Goal: Task Accomplishment & Management: Manage account settings

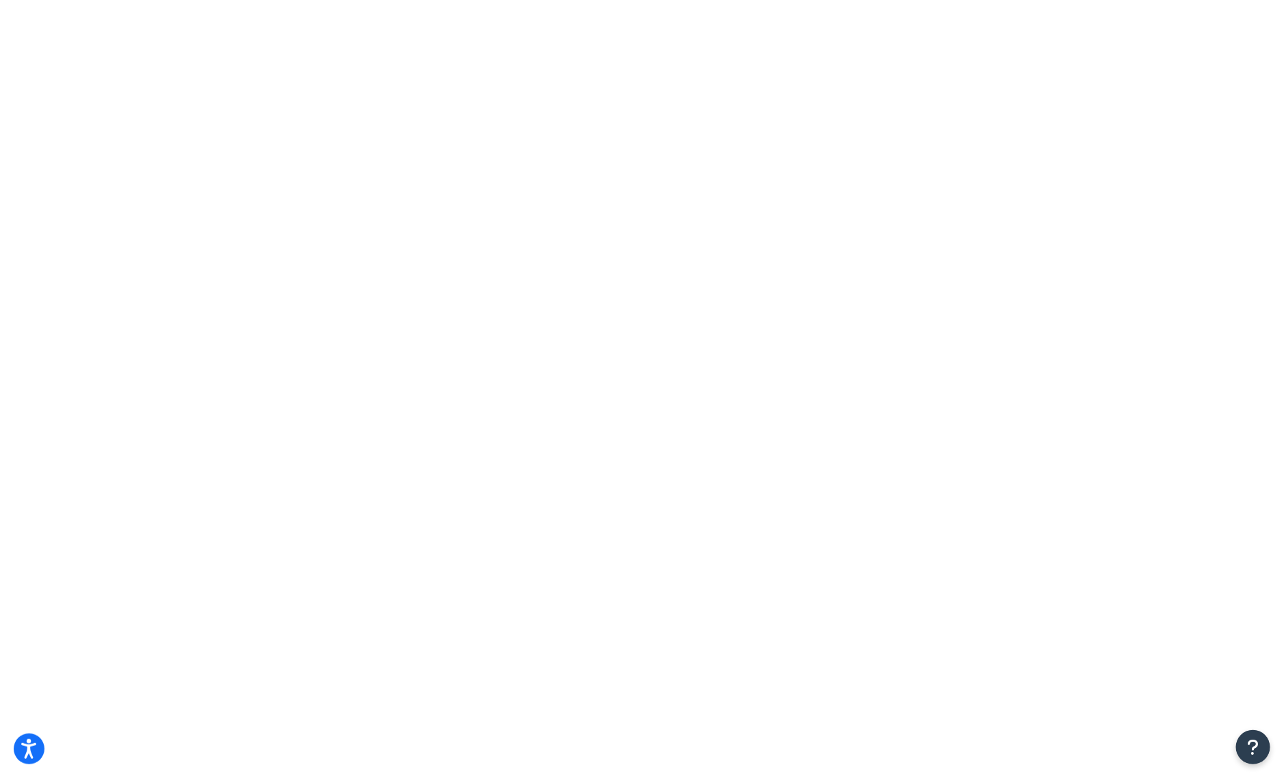
drag, startPoint x: 349, startPoint y: 165, endPoint x: 205, endPoint y: 182, distance: 144.5
drag, startPoint x: 374, startPoint y: 168, endPoint x: 267, endPoint y: 169, distance: 107.4
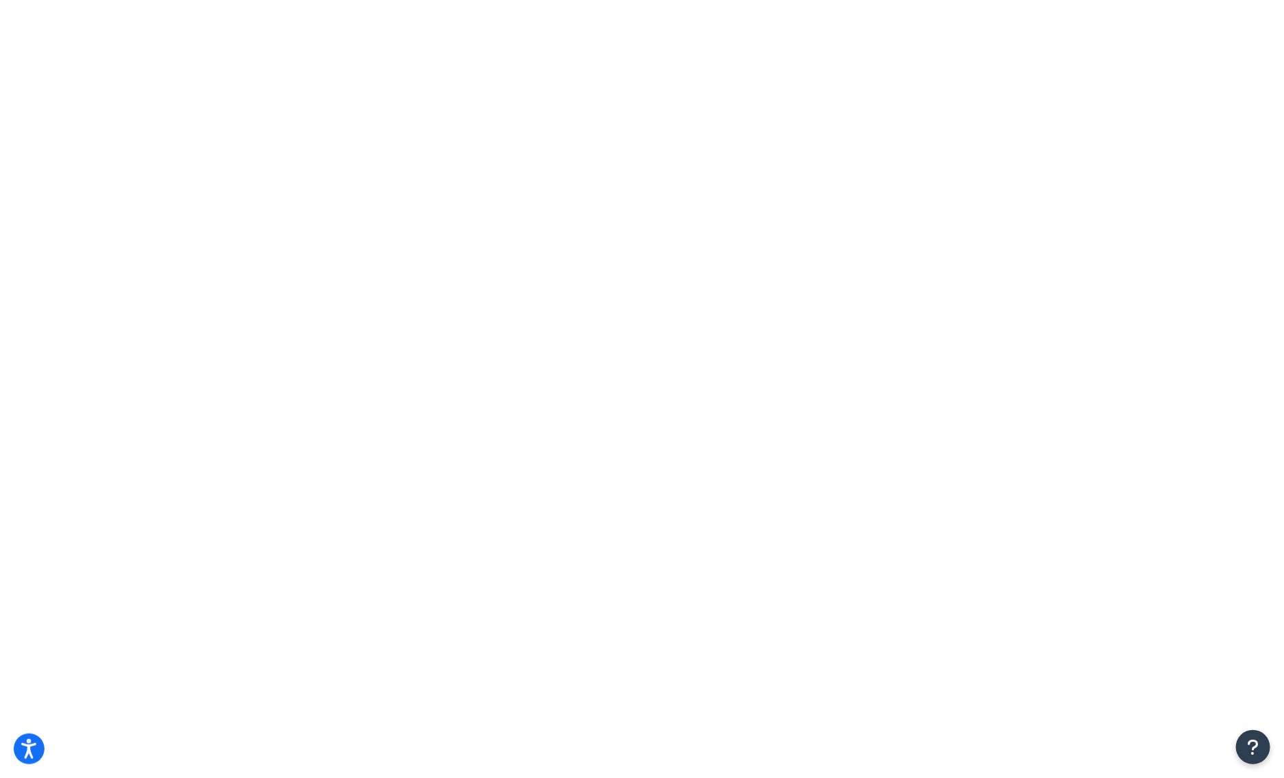
type input "zip code"
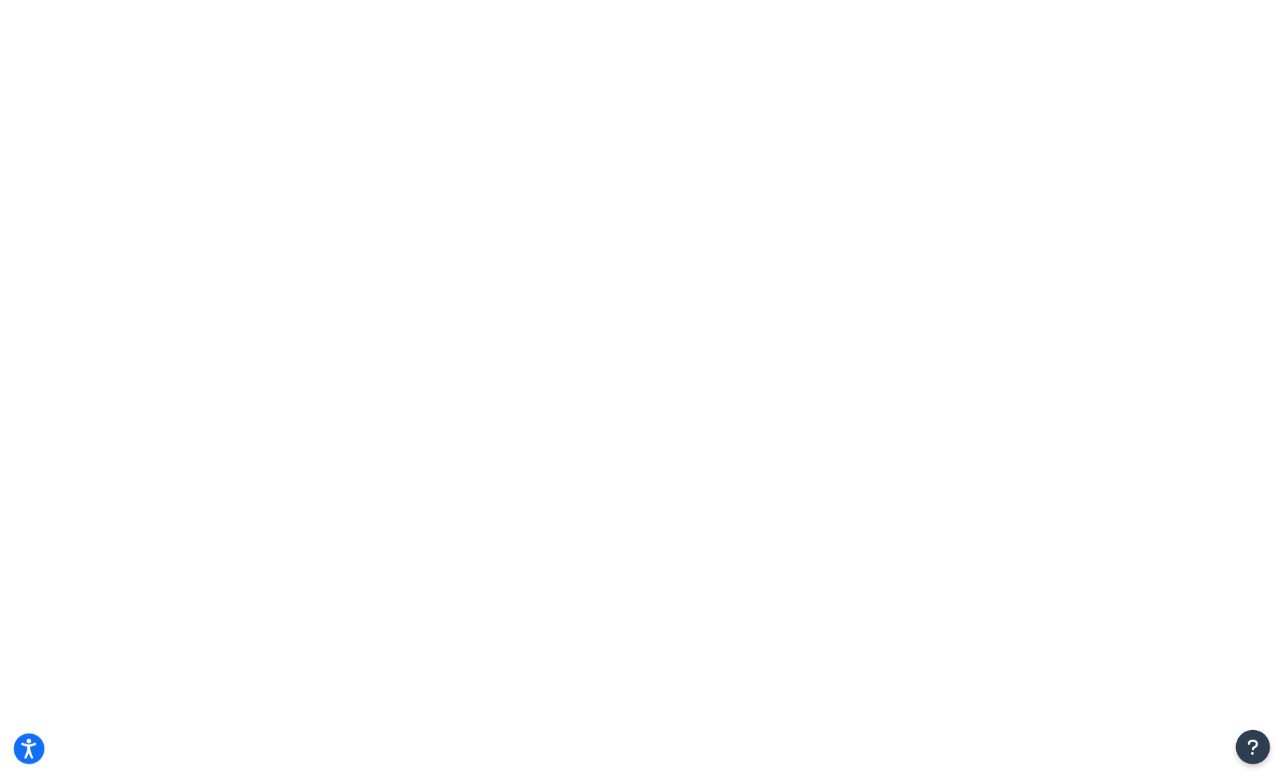
type input "s"
type input "e"
type input "z"
type input "a"
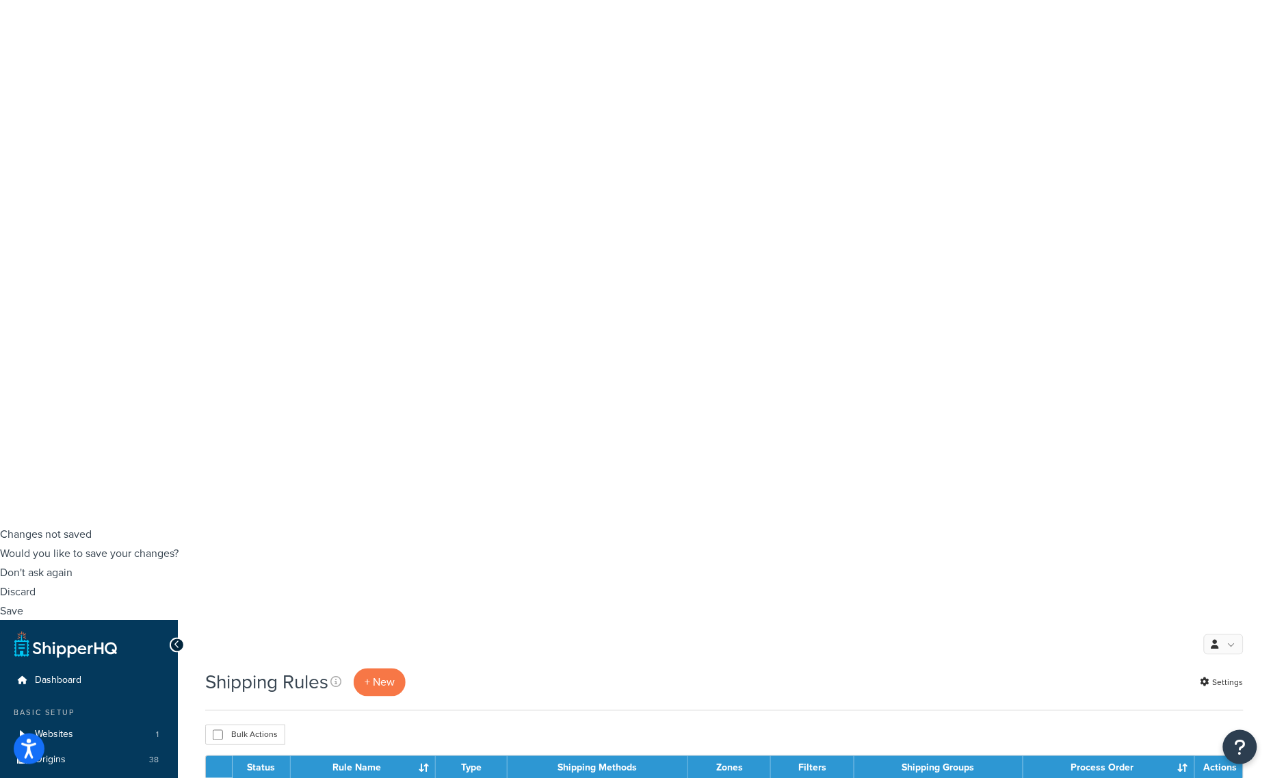
scroll to position [256, 0]
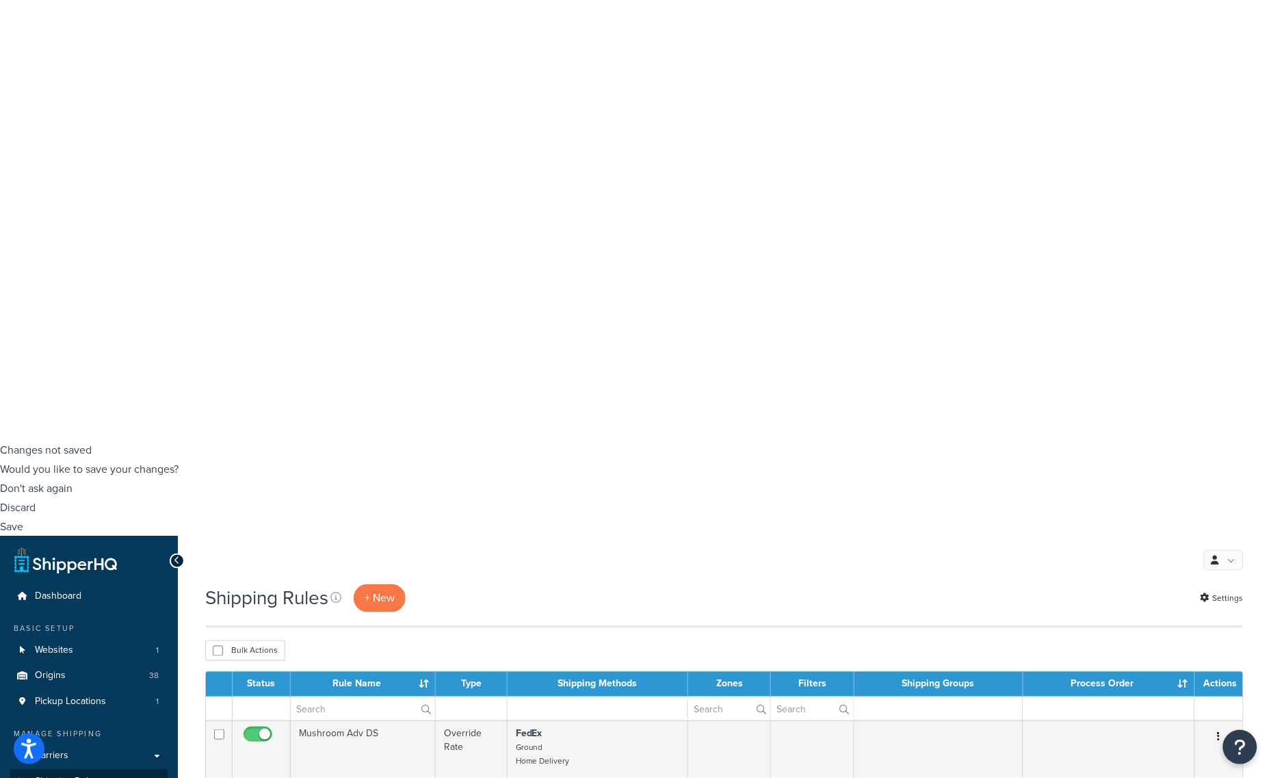
scroll to position [342, 0]
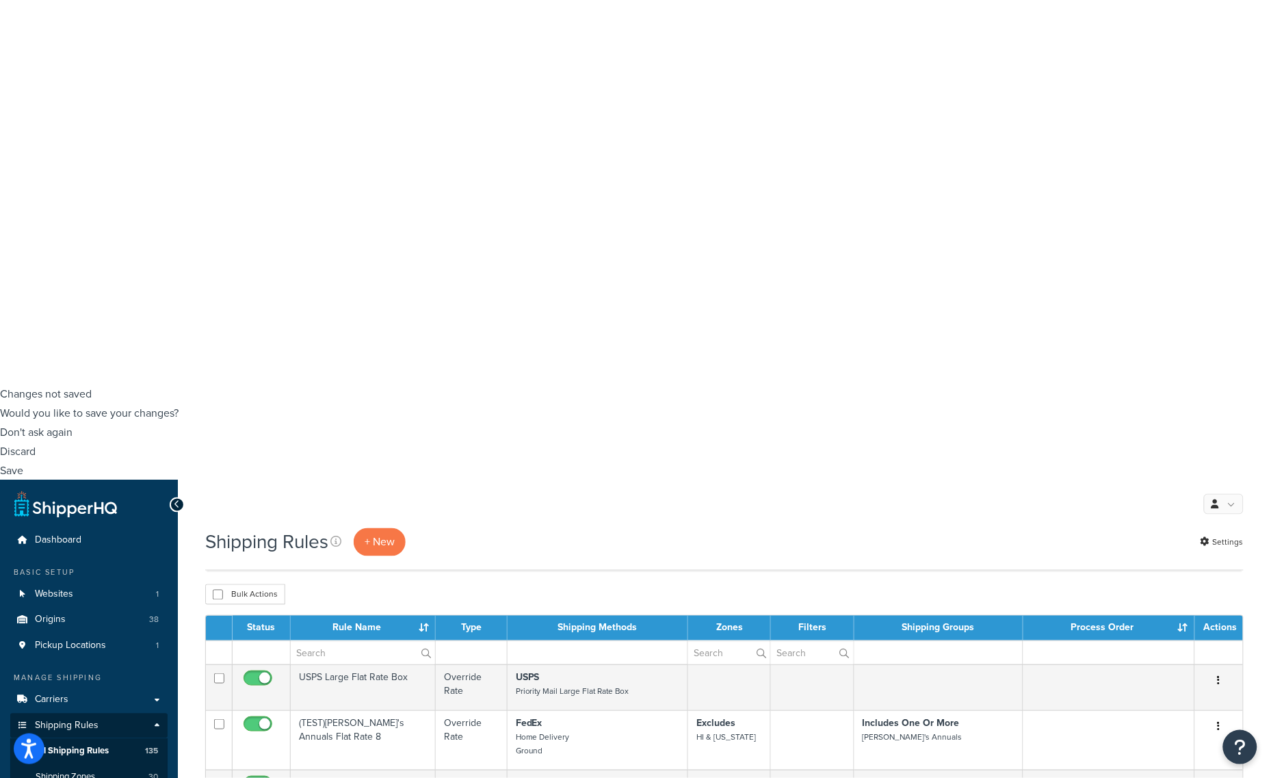
scroll to position [513, 0]
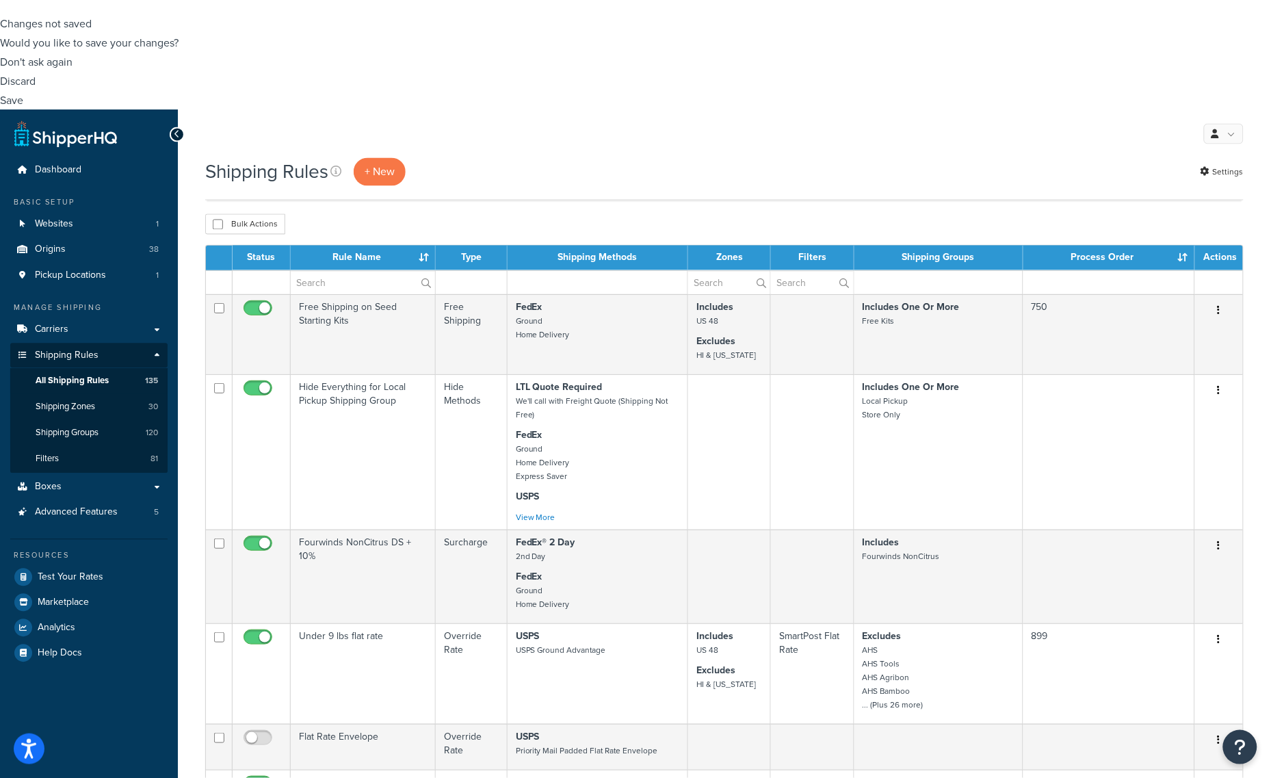
scroll to position [769, 0]
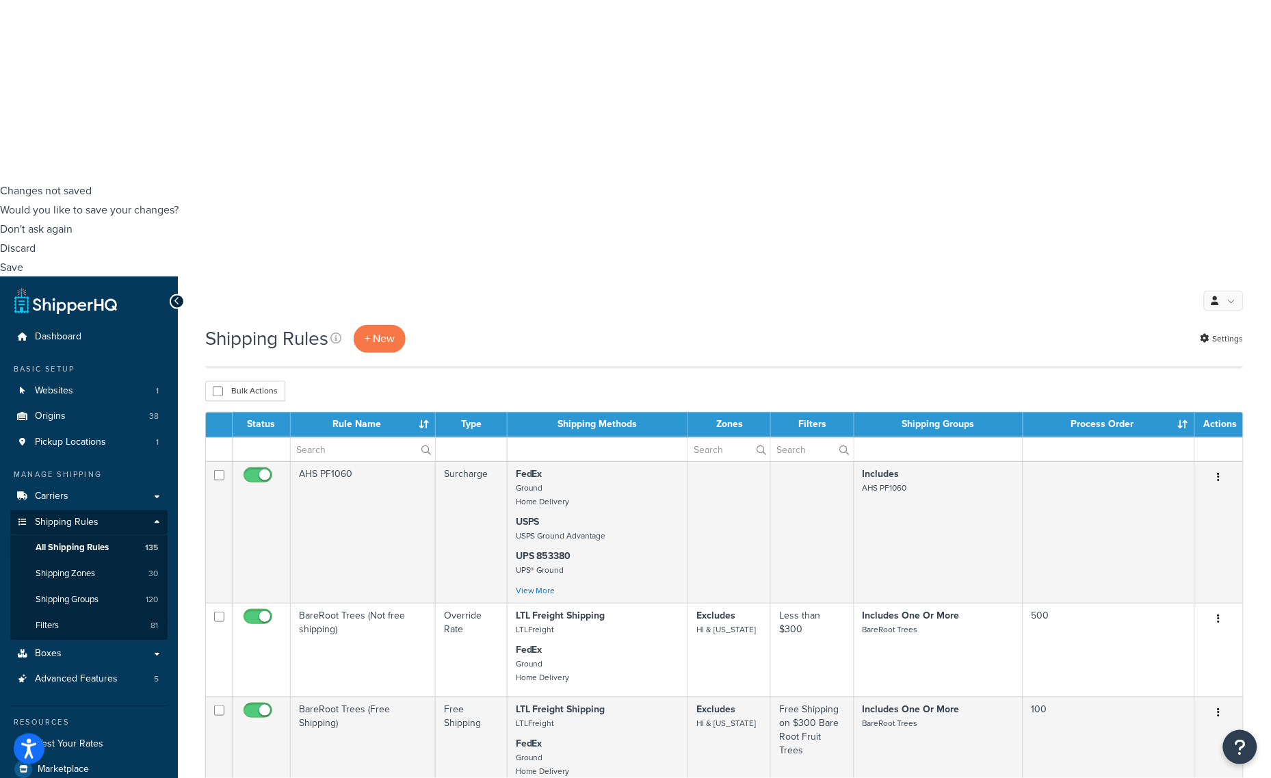
scroll to position [598, 0]
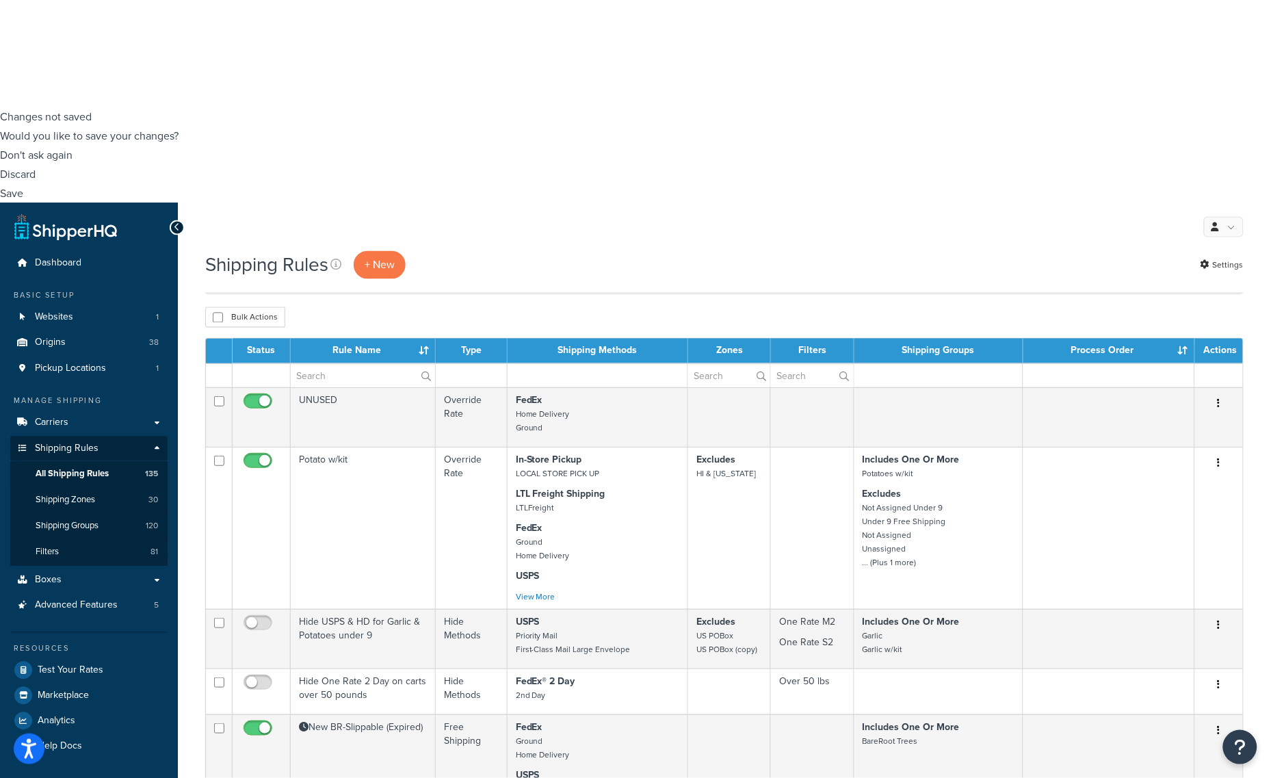
scroll to position [680, 0]
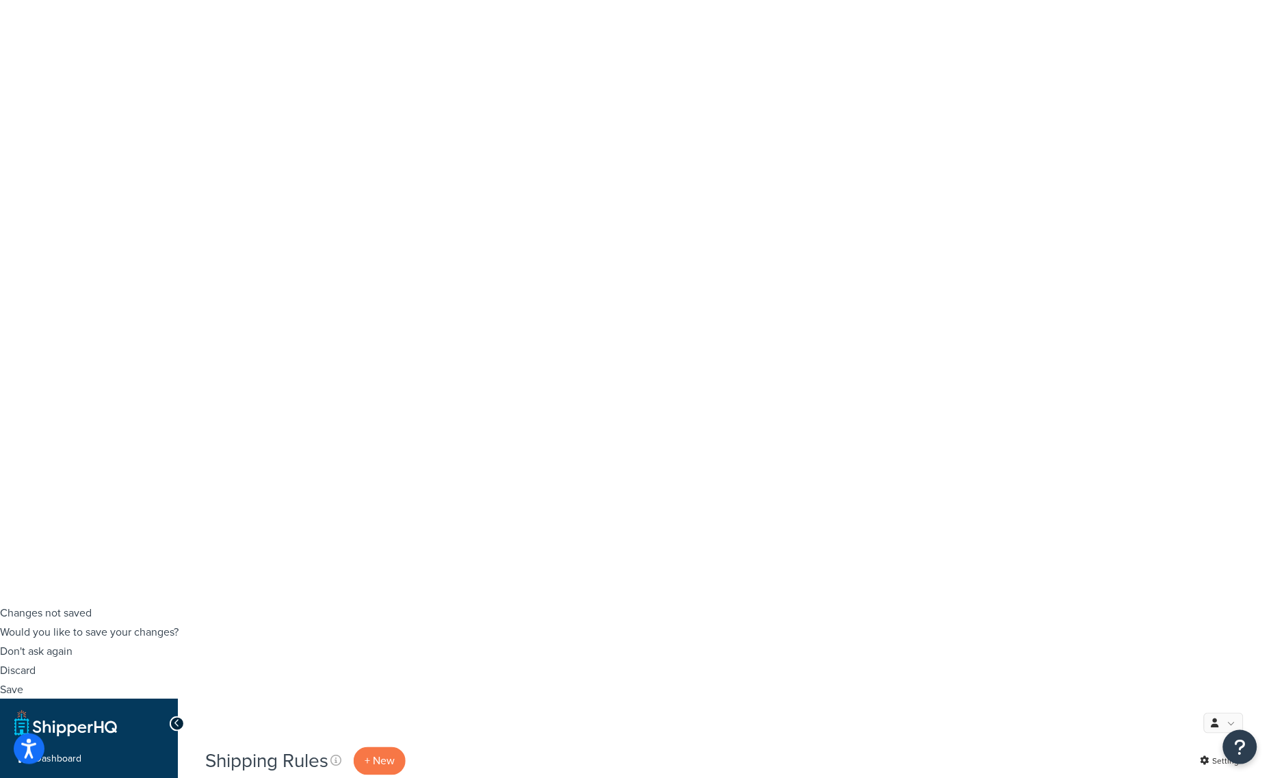
scroll to position [168, 0]
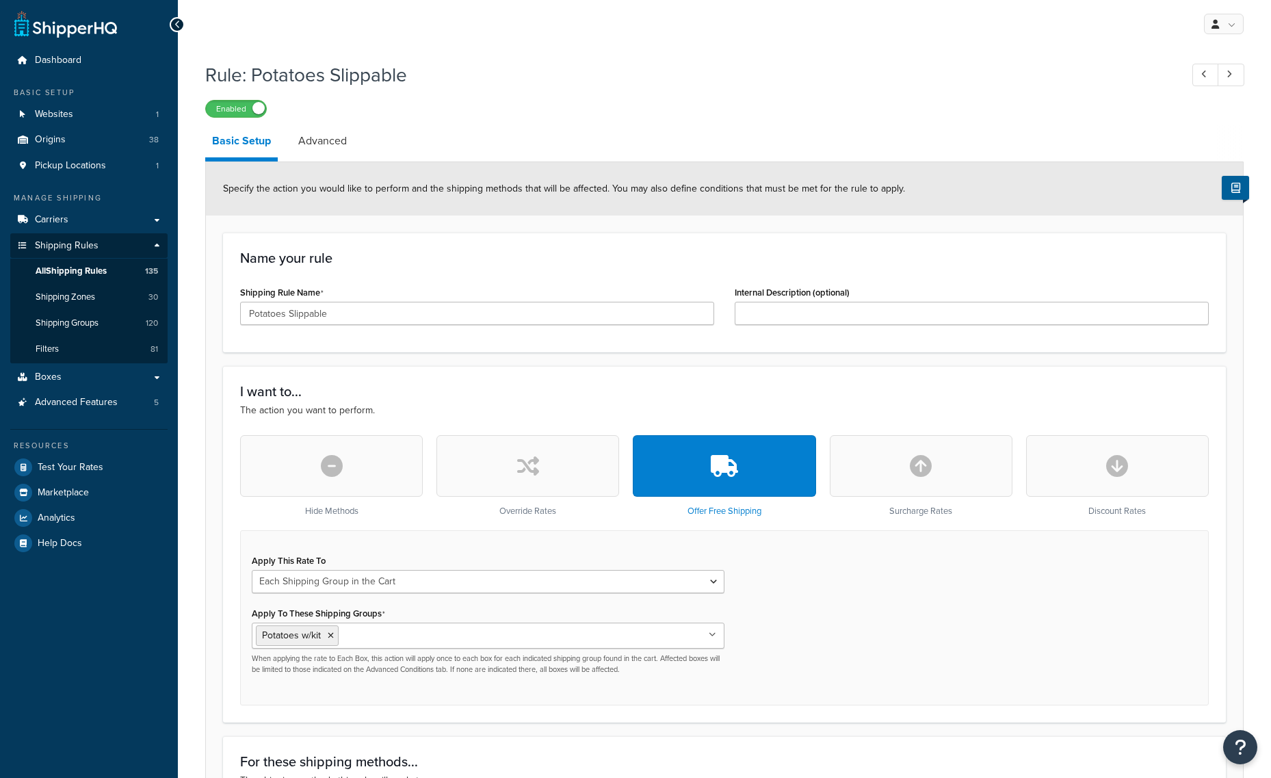
select select "SHIPPING_GROUP"
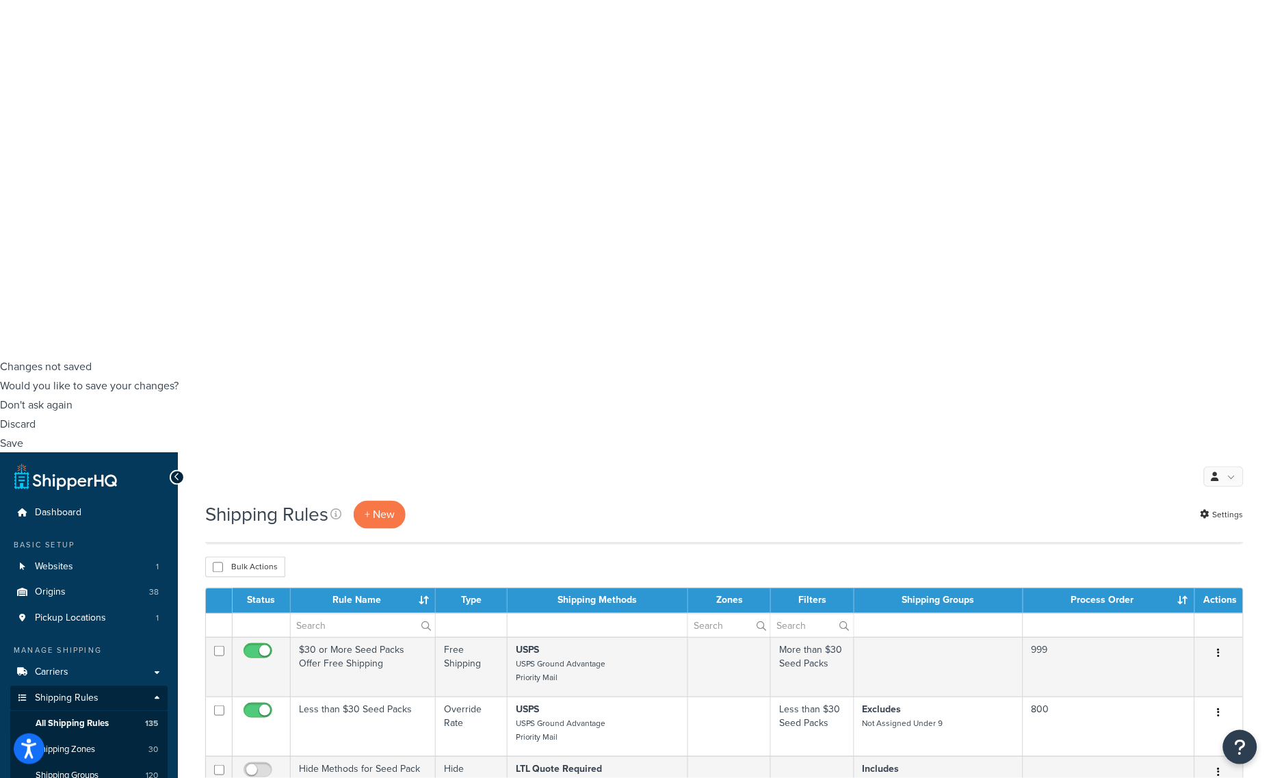
scroll to position [595, 0]
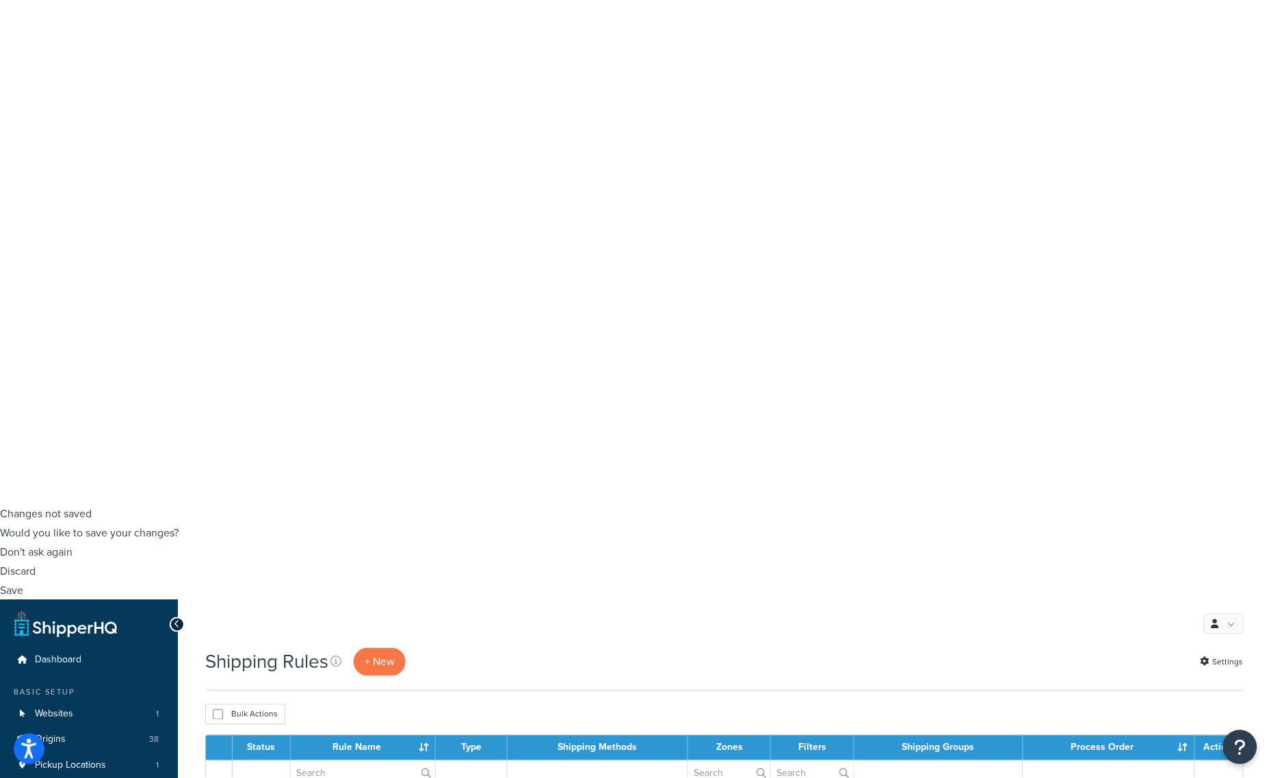
scroll to position [253, 0]
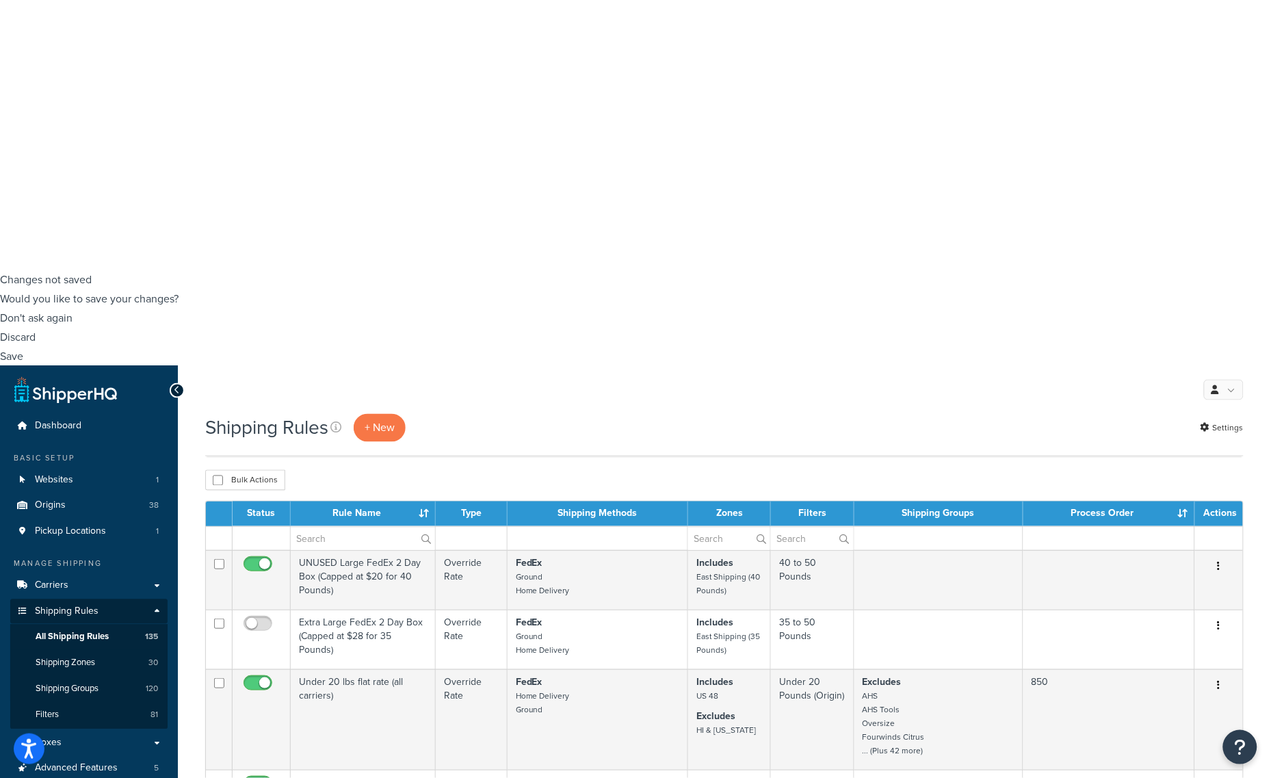
scroll to position [516, 0]
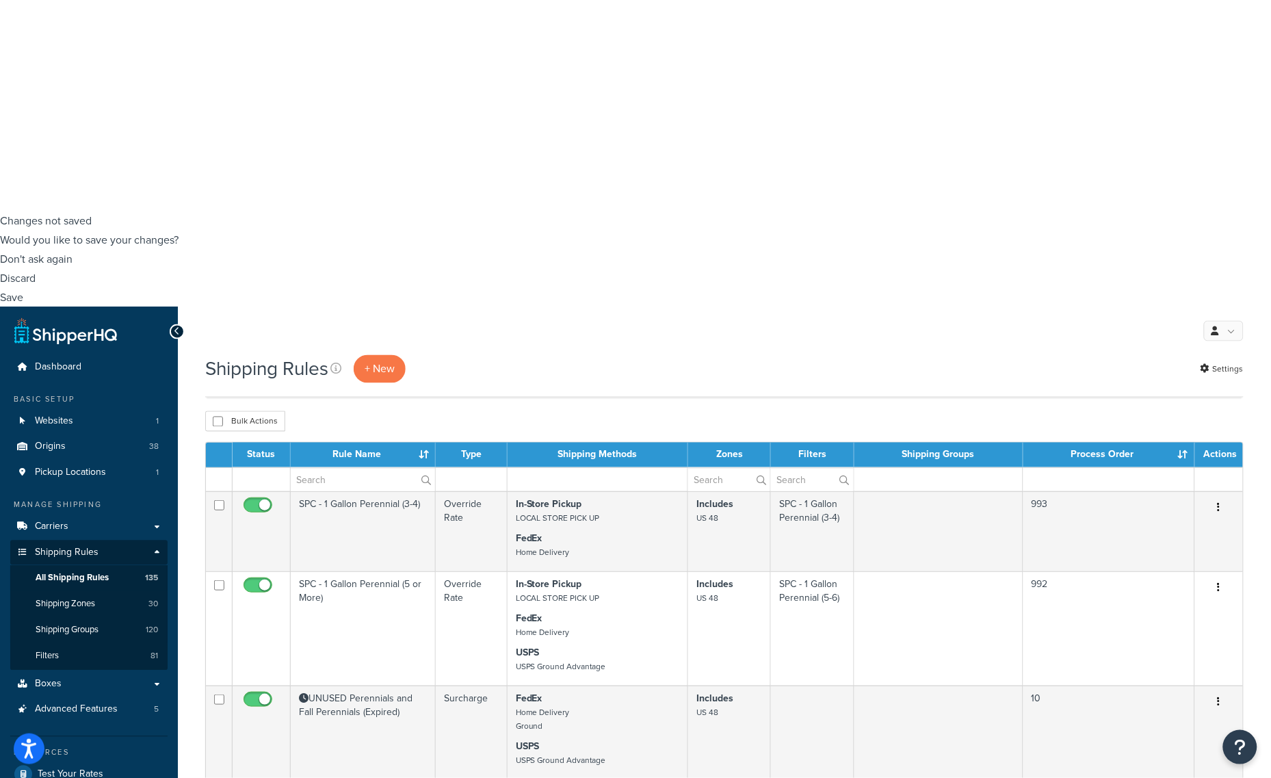
scroll to position [602, 0]
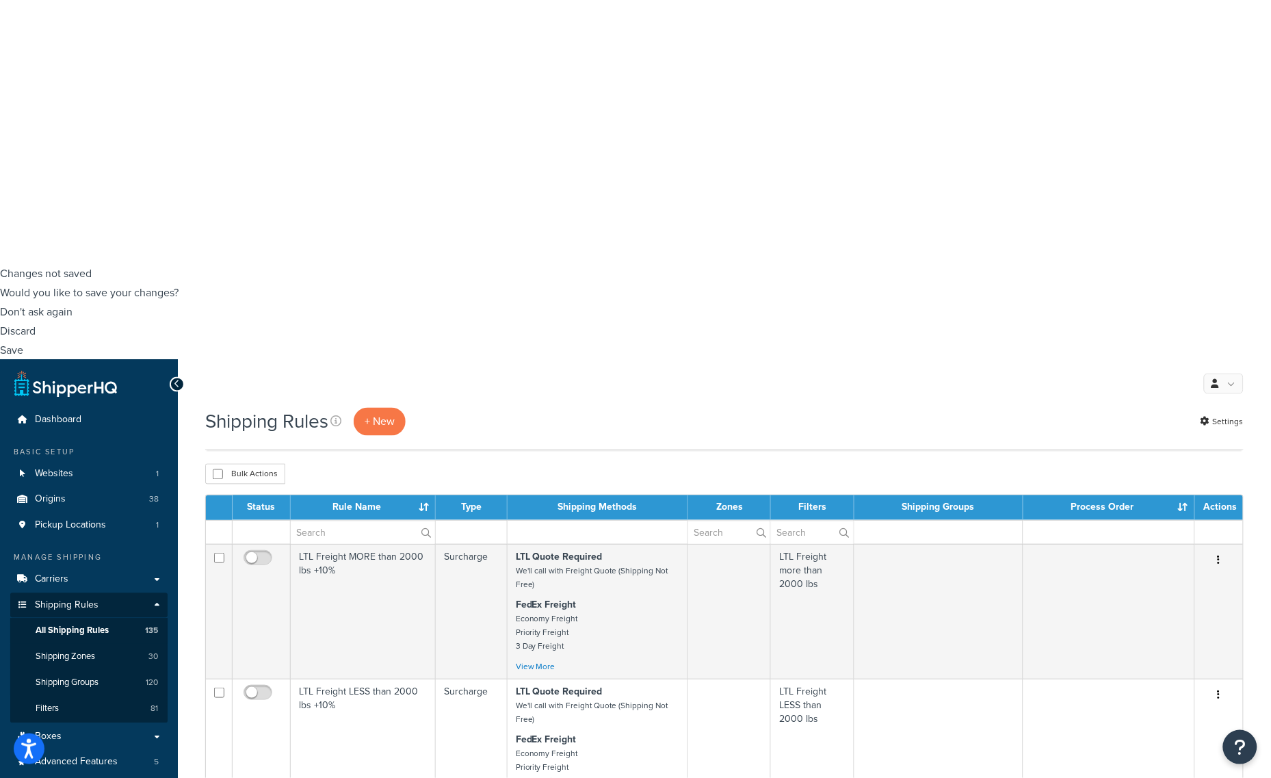
scroll to position [516, 0]
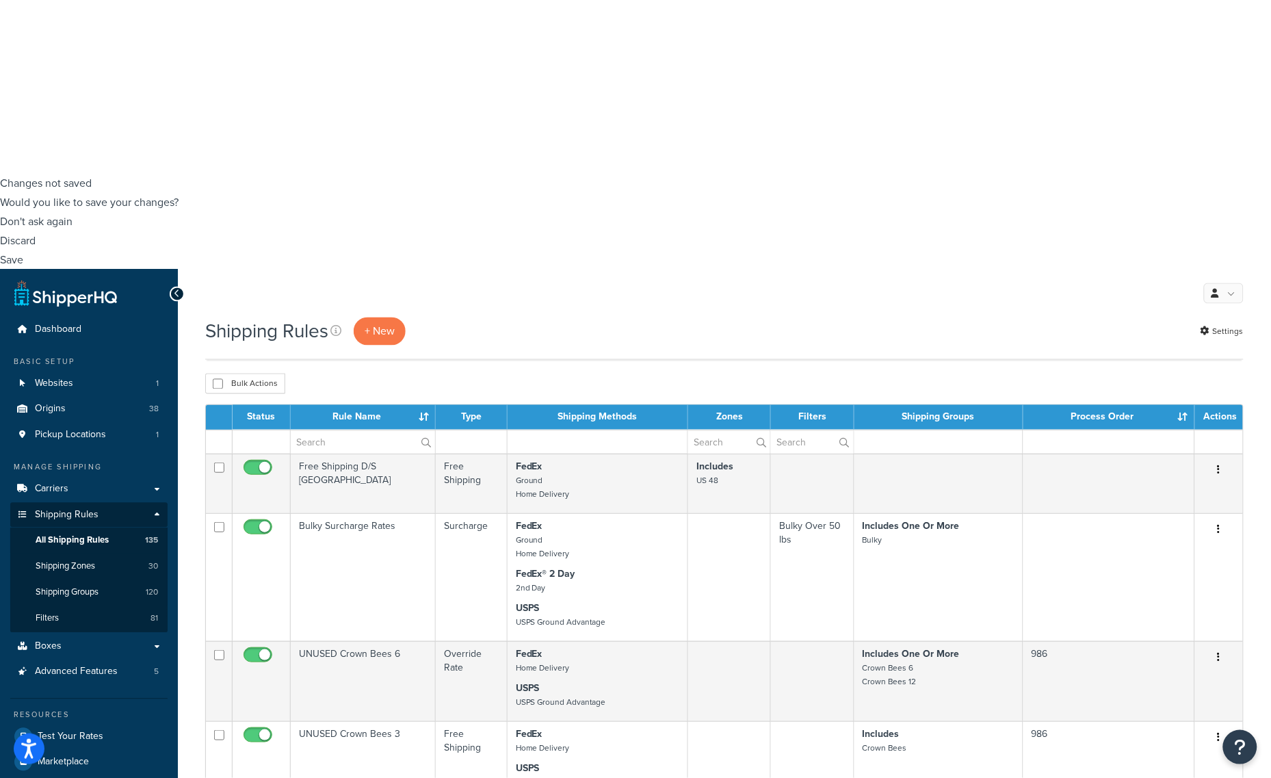
scroll to position [605, 0]
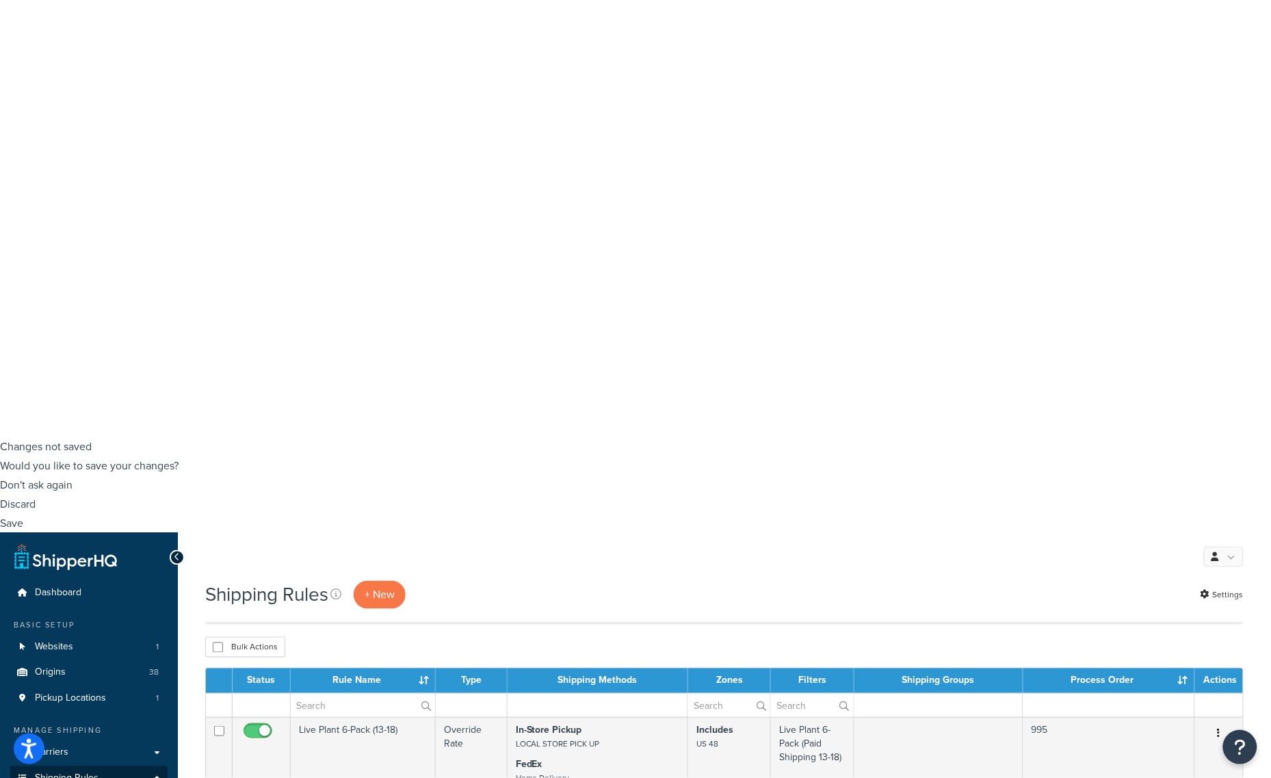
scroll to position [434, 0]
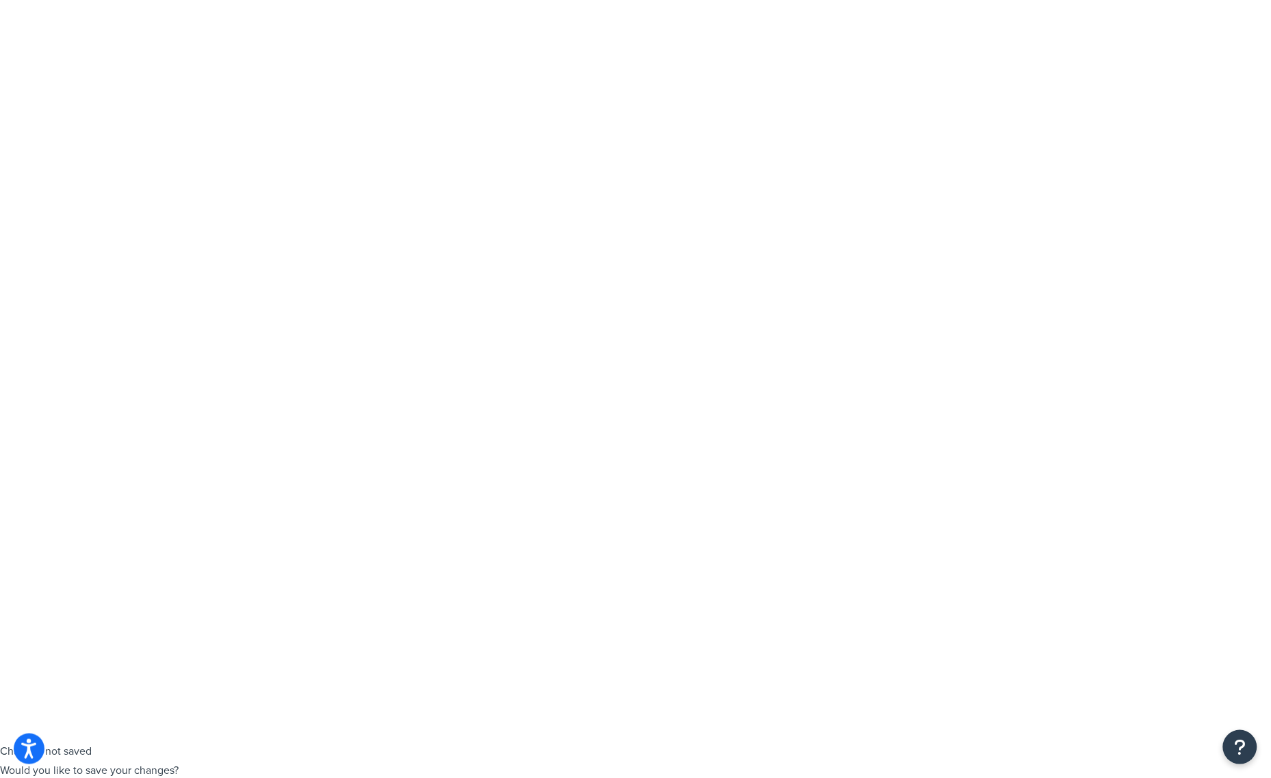
scroll to position [0, 0]
select select "15"
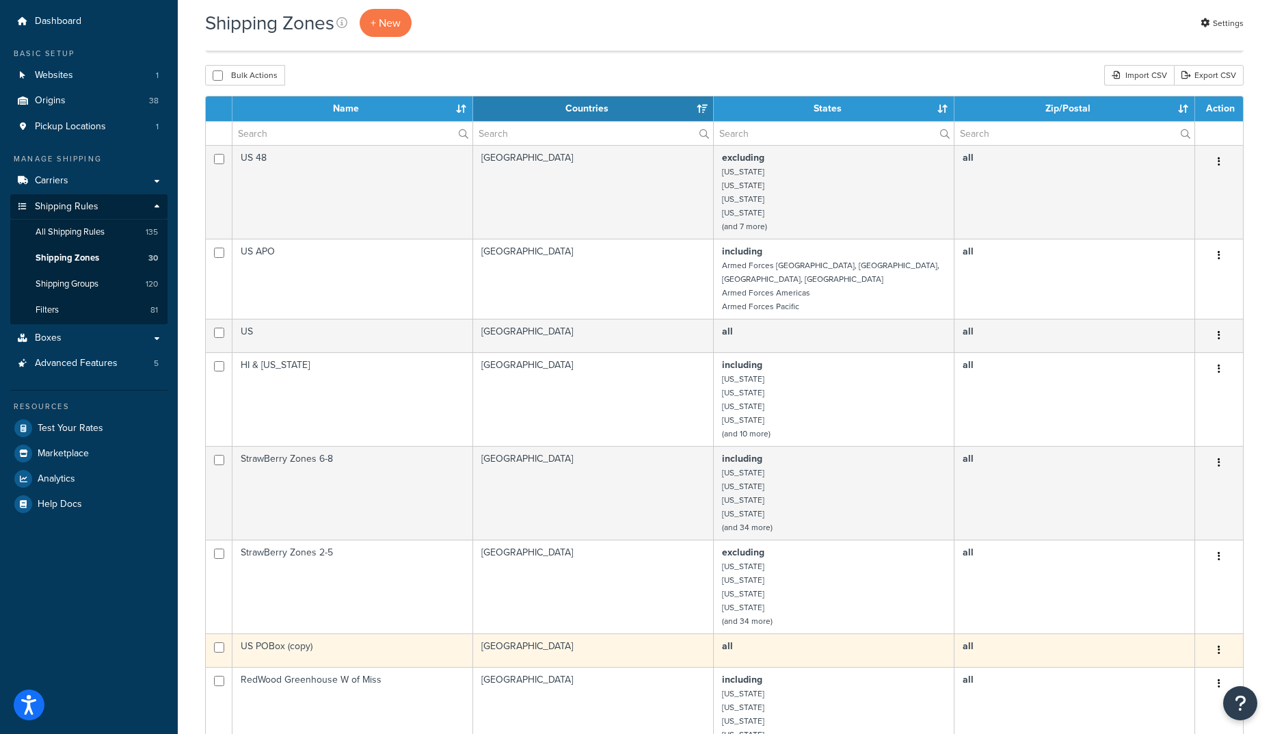
scroll to position [940, 0]
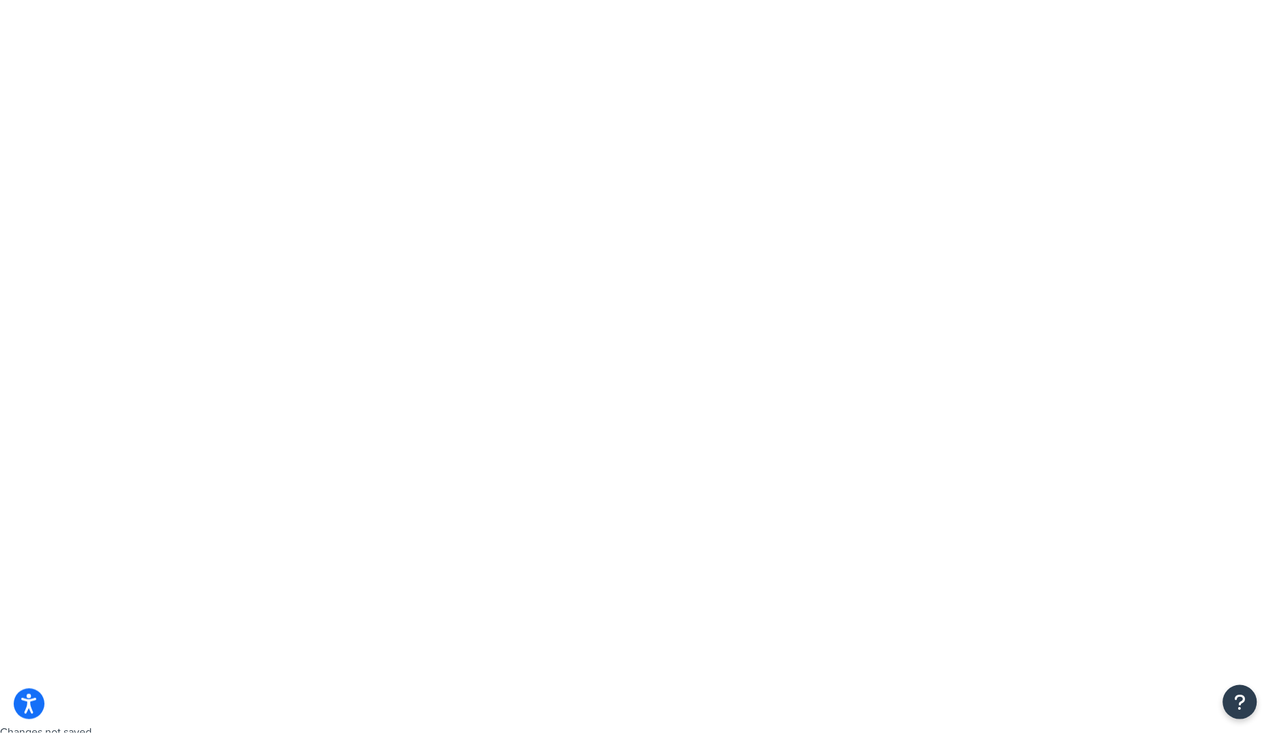
scroll to position [0, 0]
select select "15"
type input "h"
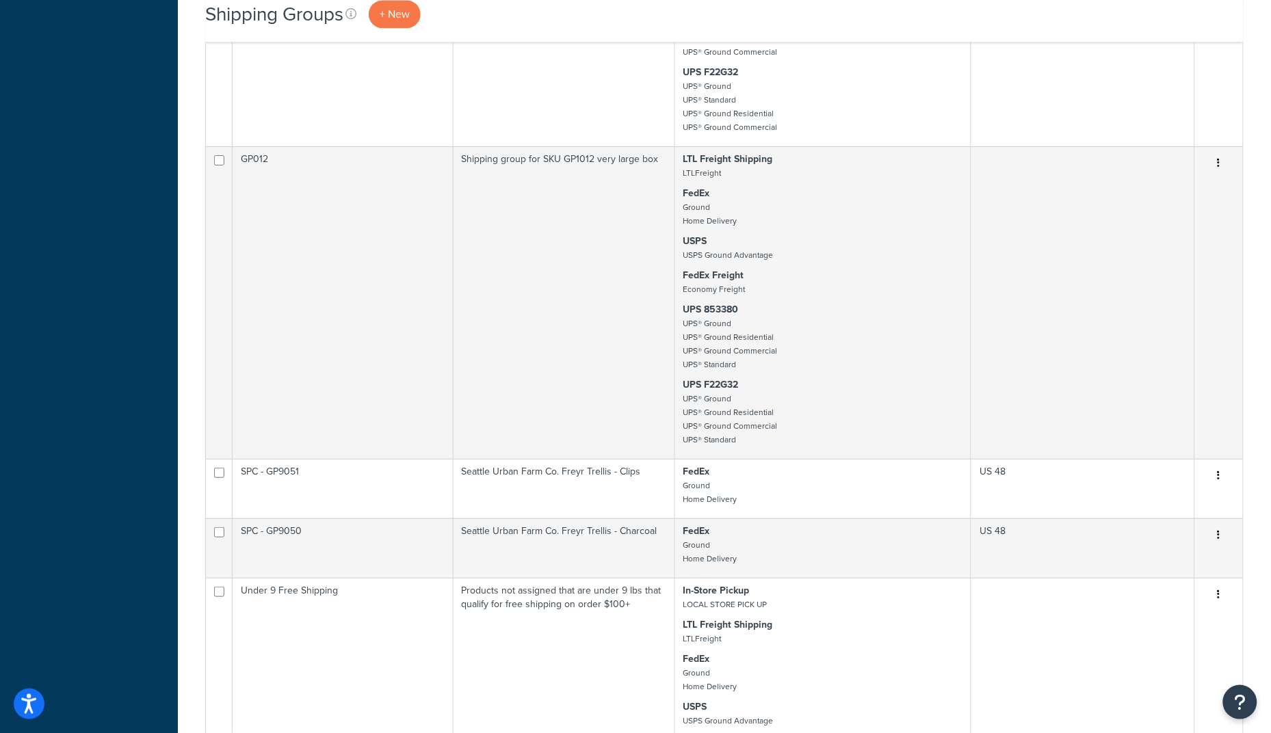
scroll to position [2821, 0]
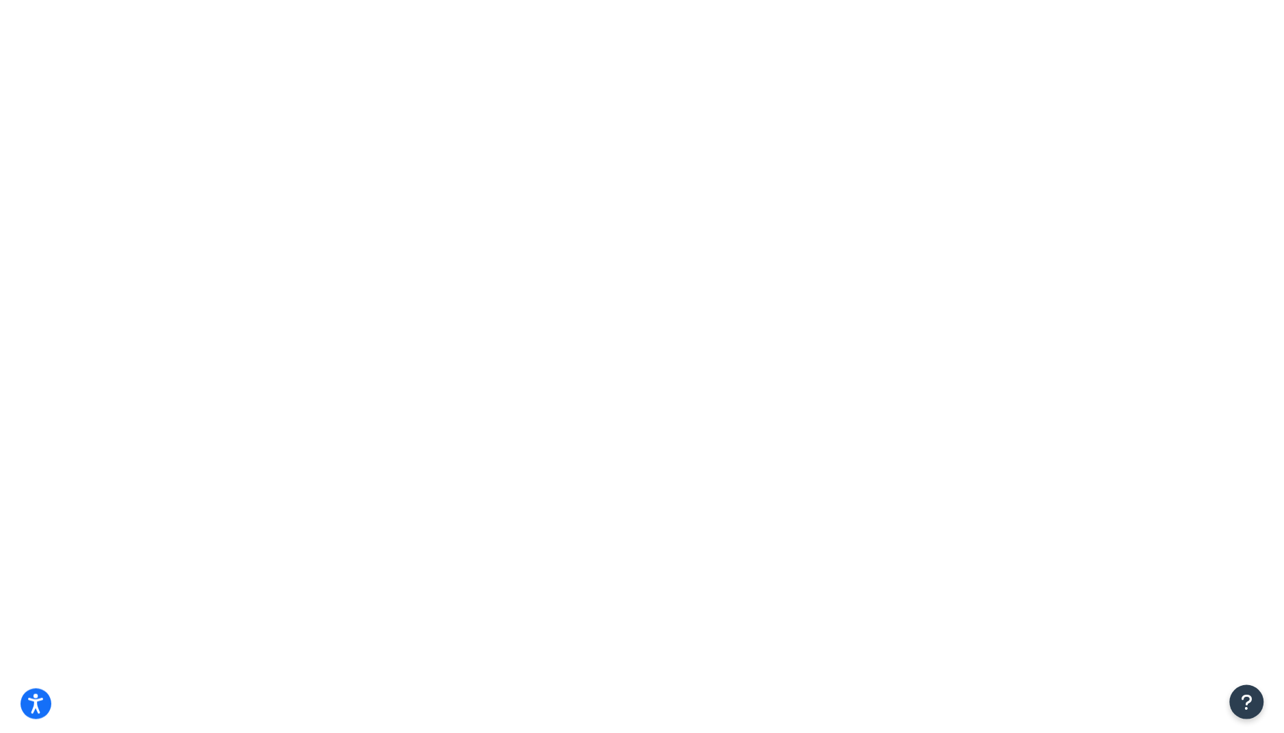
scroll to position [0, 0]
type input "exclude"
select select "15"
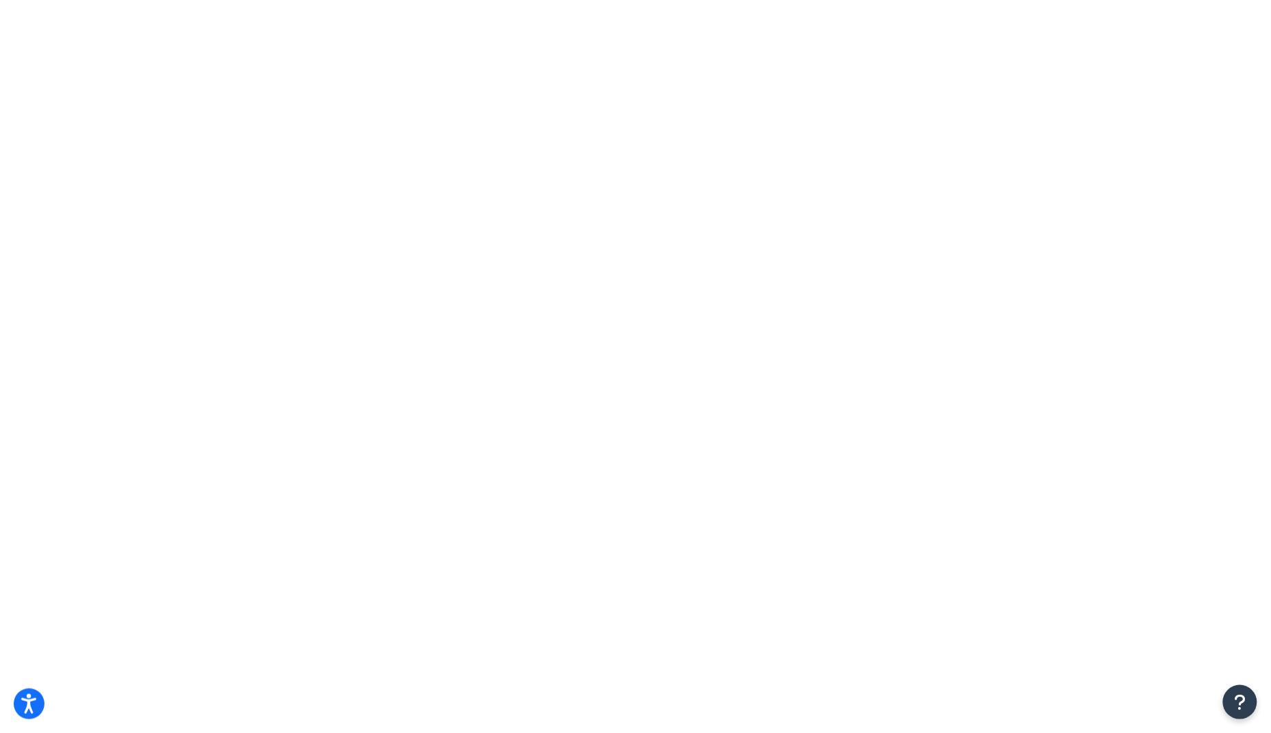
drag, startPoint x: 261, startPoint y: 176, endPoint x: 173, endPoint y: 206, distance: 93.0
type input "no"
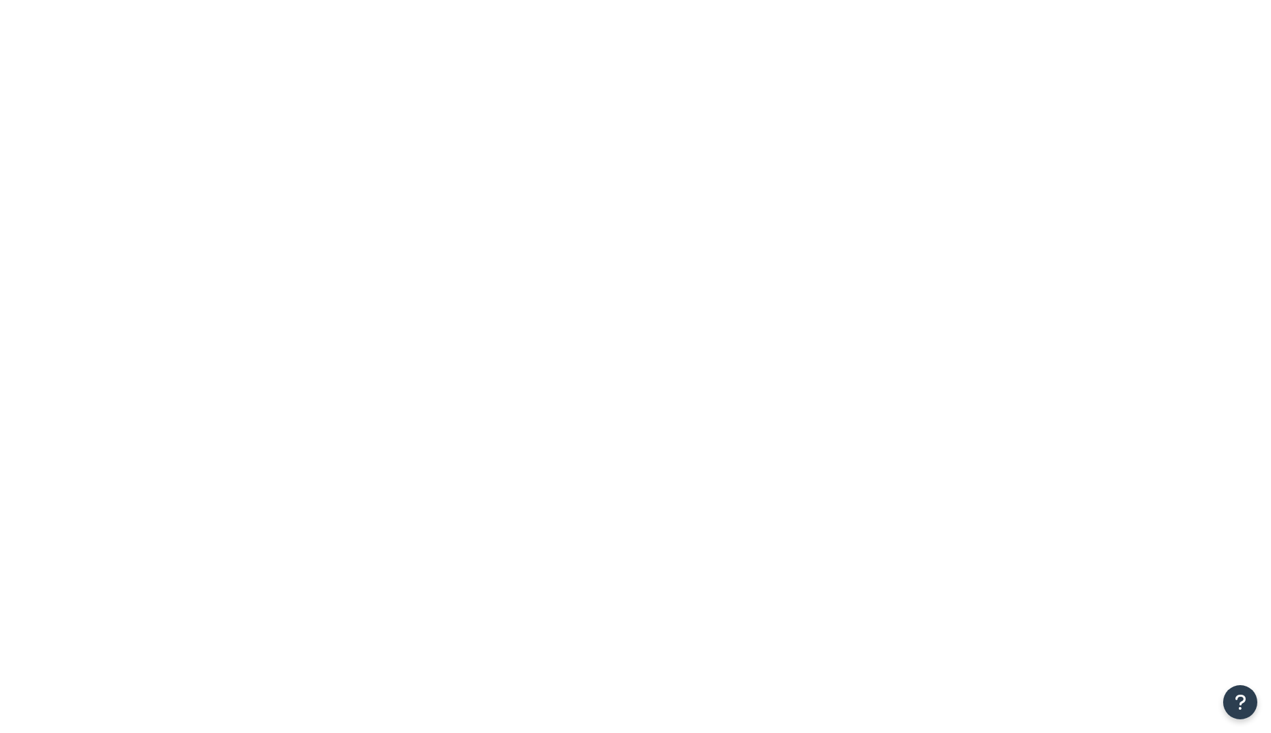
select select "15"
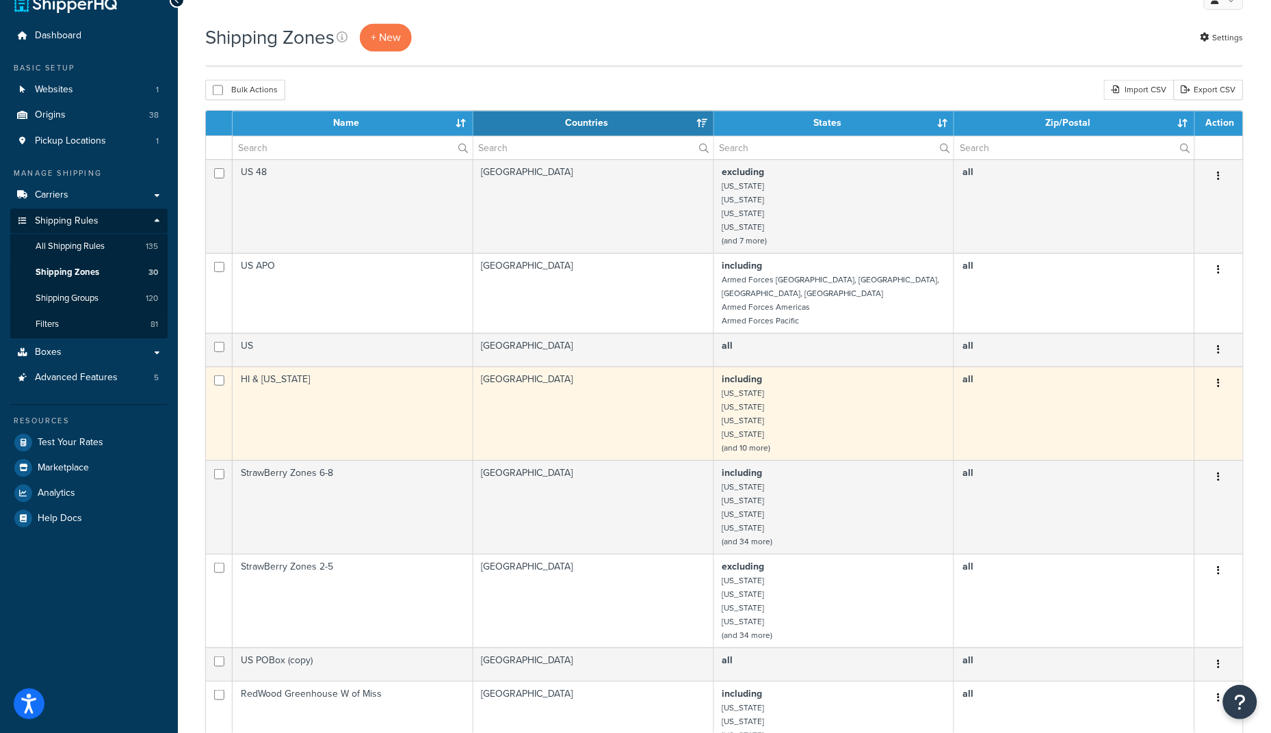
scroll to position [855, 0]
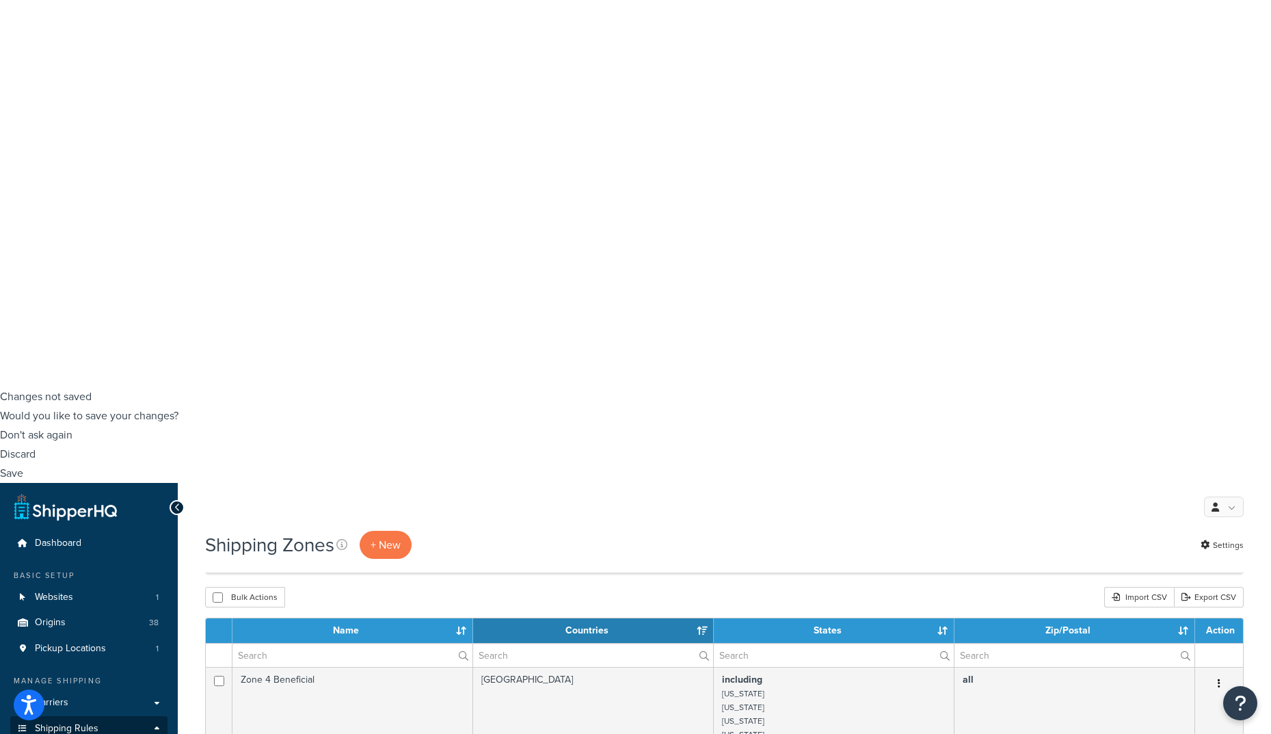
scroll to position [427, 0]
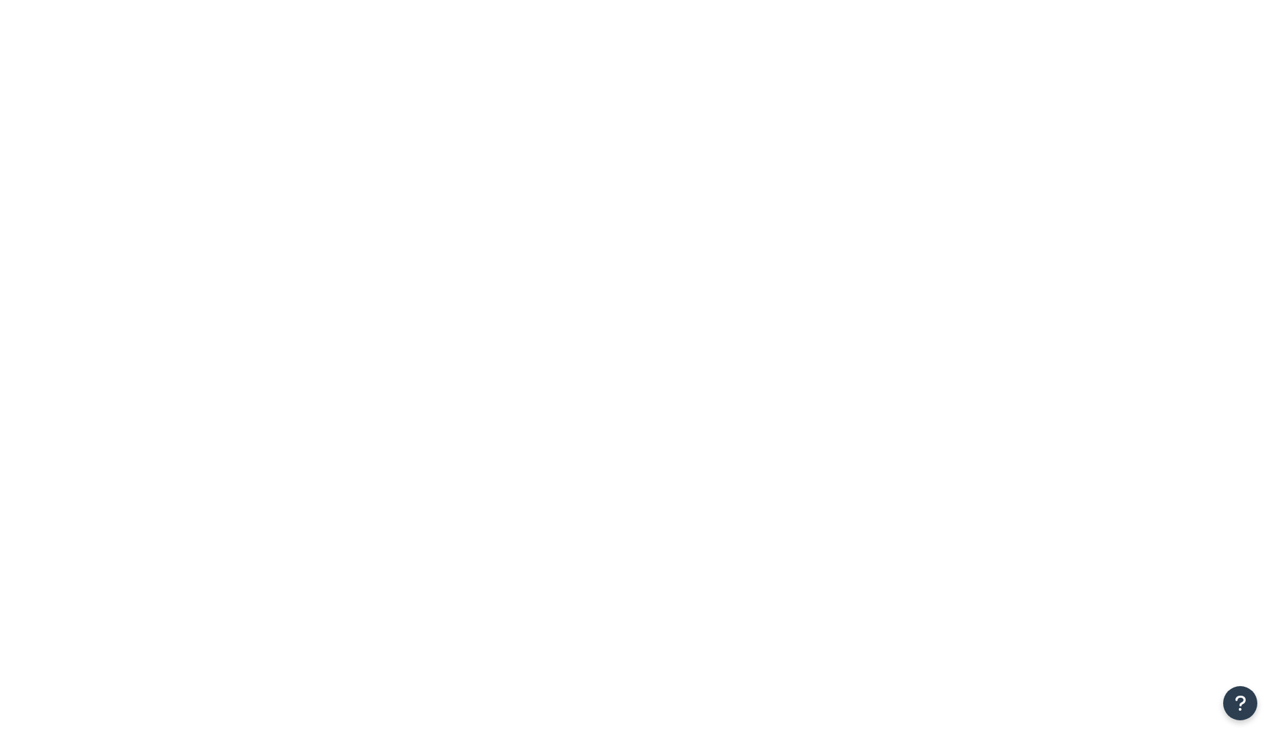
select select "excluding"
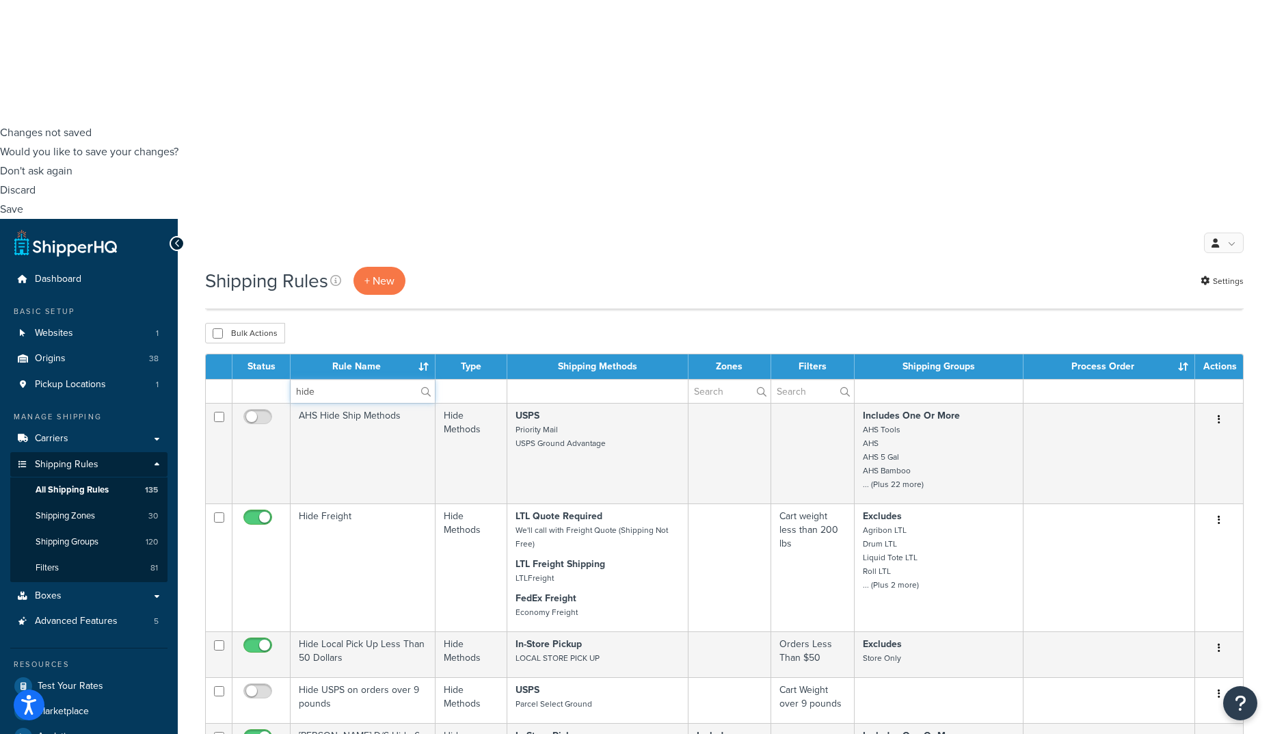
scroll to position [684, 0]
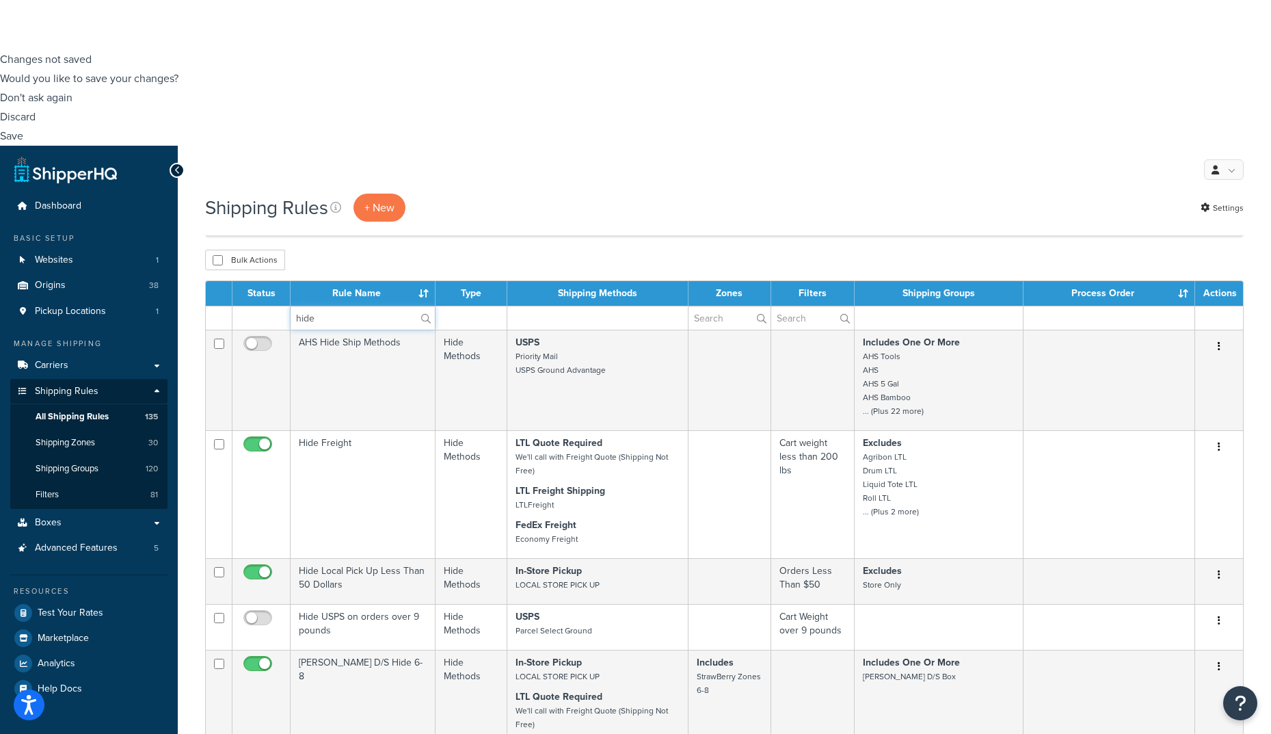
type input "hide"
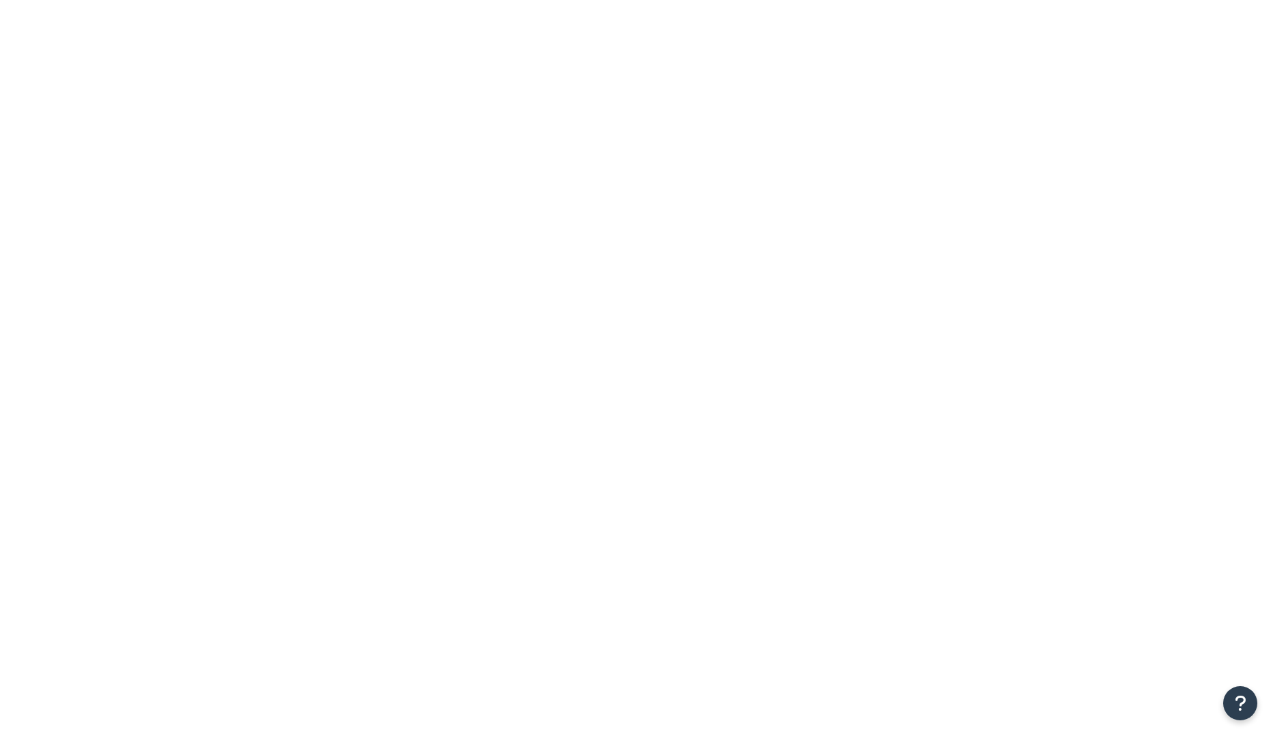
select select "HIDE"
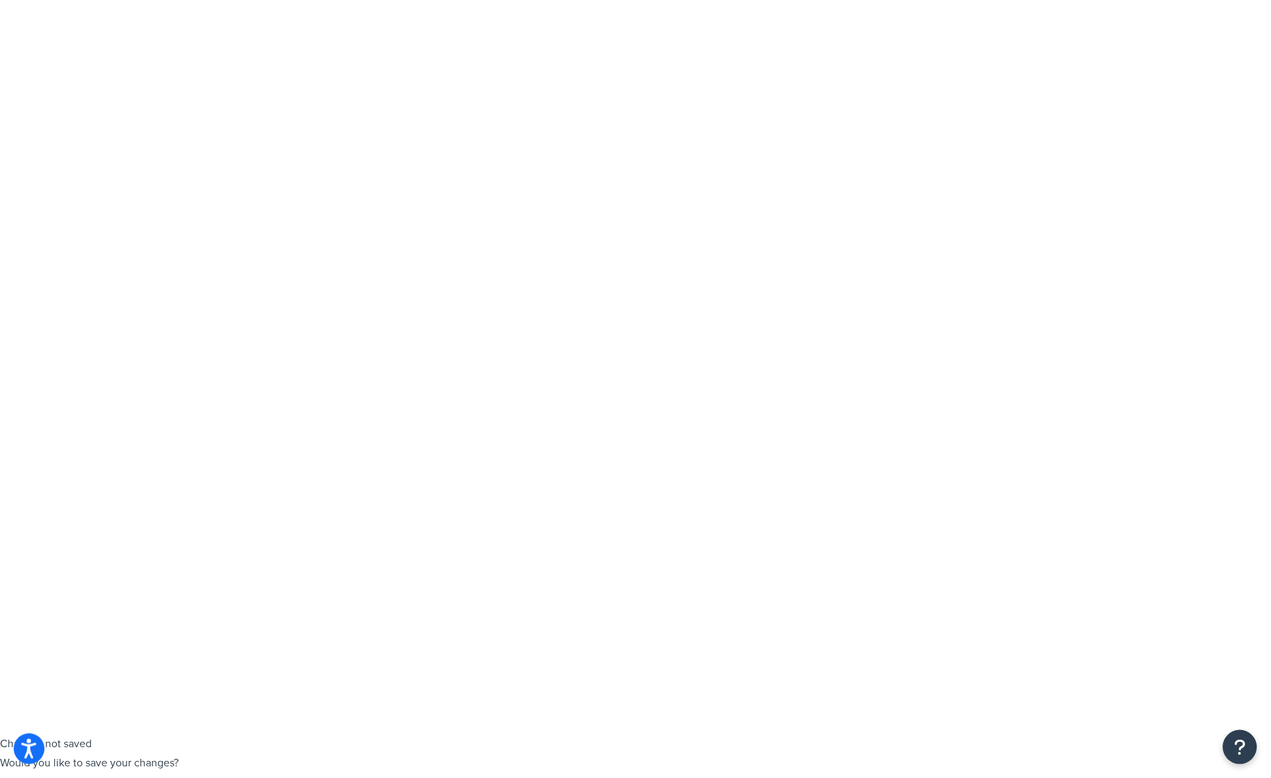
drag, startPoint x: 462, startPoint y: 80, endPoint x: 254, endPoint y: 84, distance: 208.6
copy h1 "Hide Methods to HI & AK"
select select "HIDE"
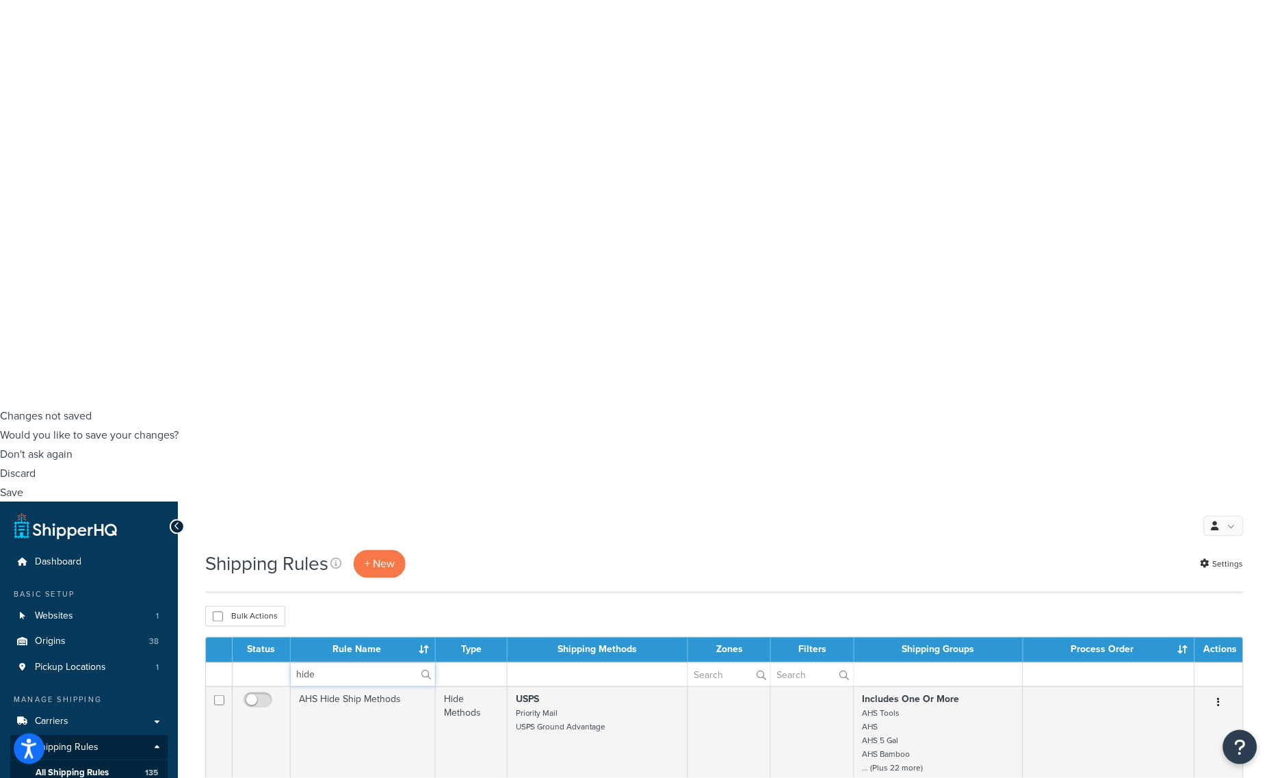
scroll to position [427, 0]
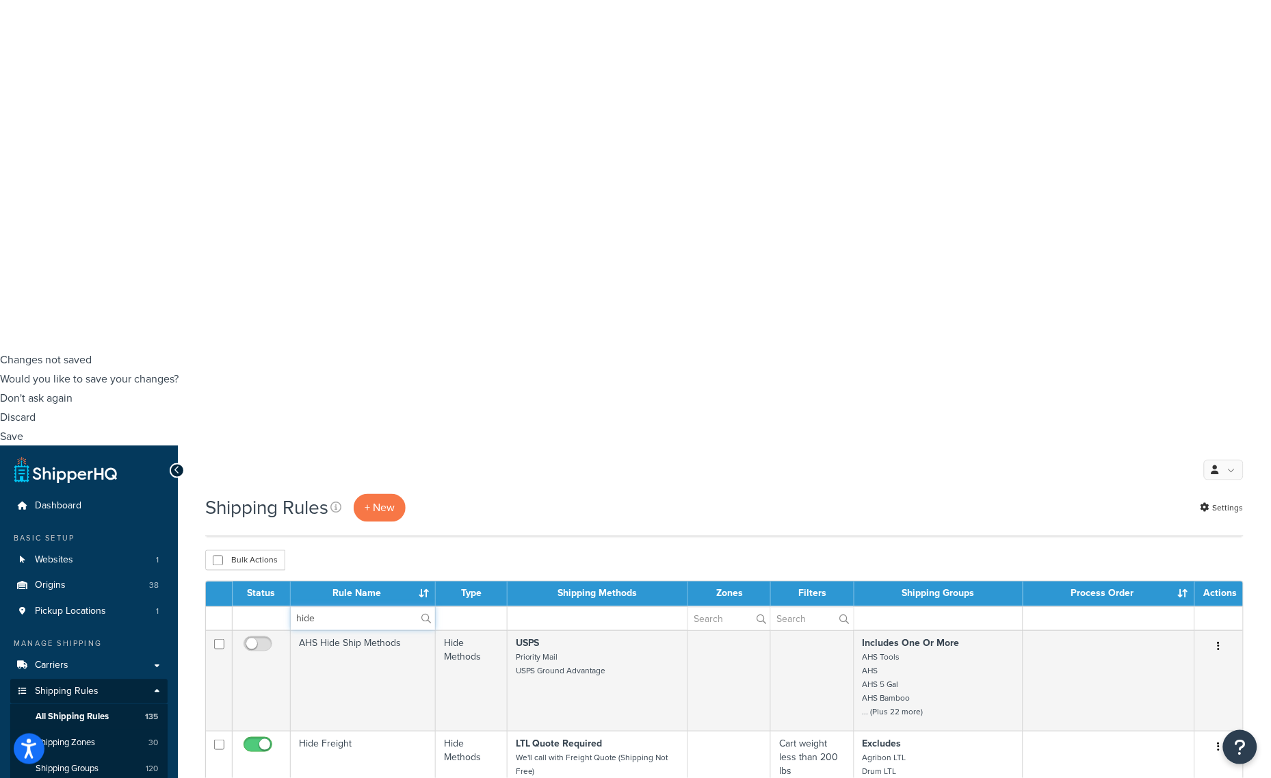
type input "hide"
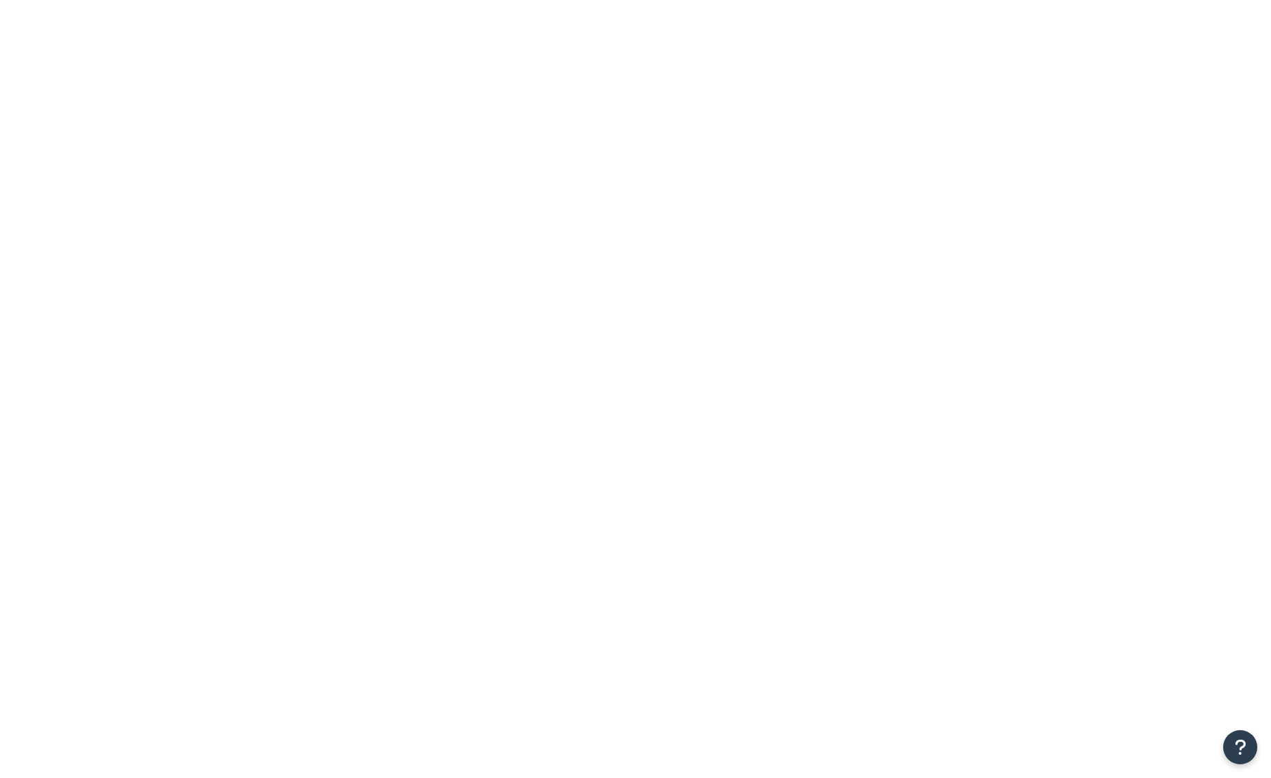
select select "HIDE"
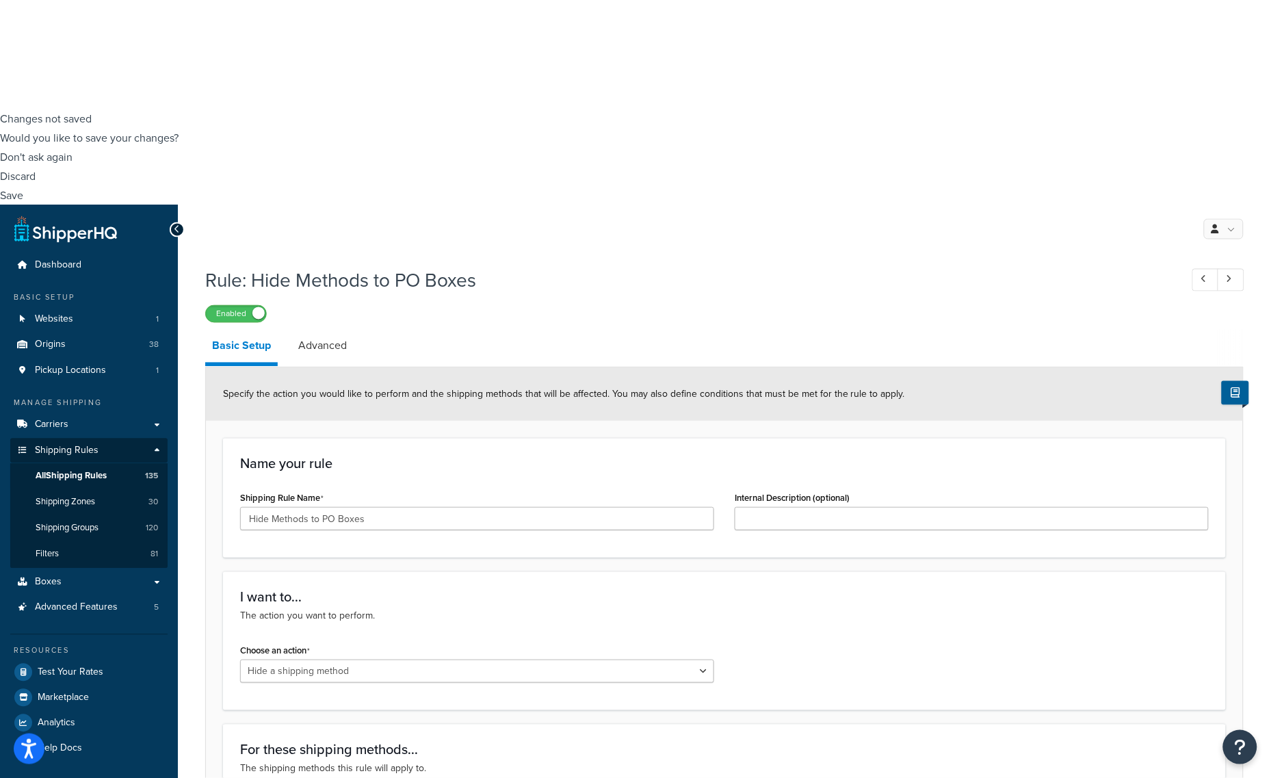
scroll to position [684, 0]
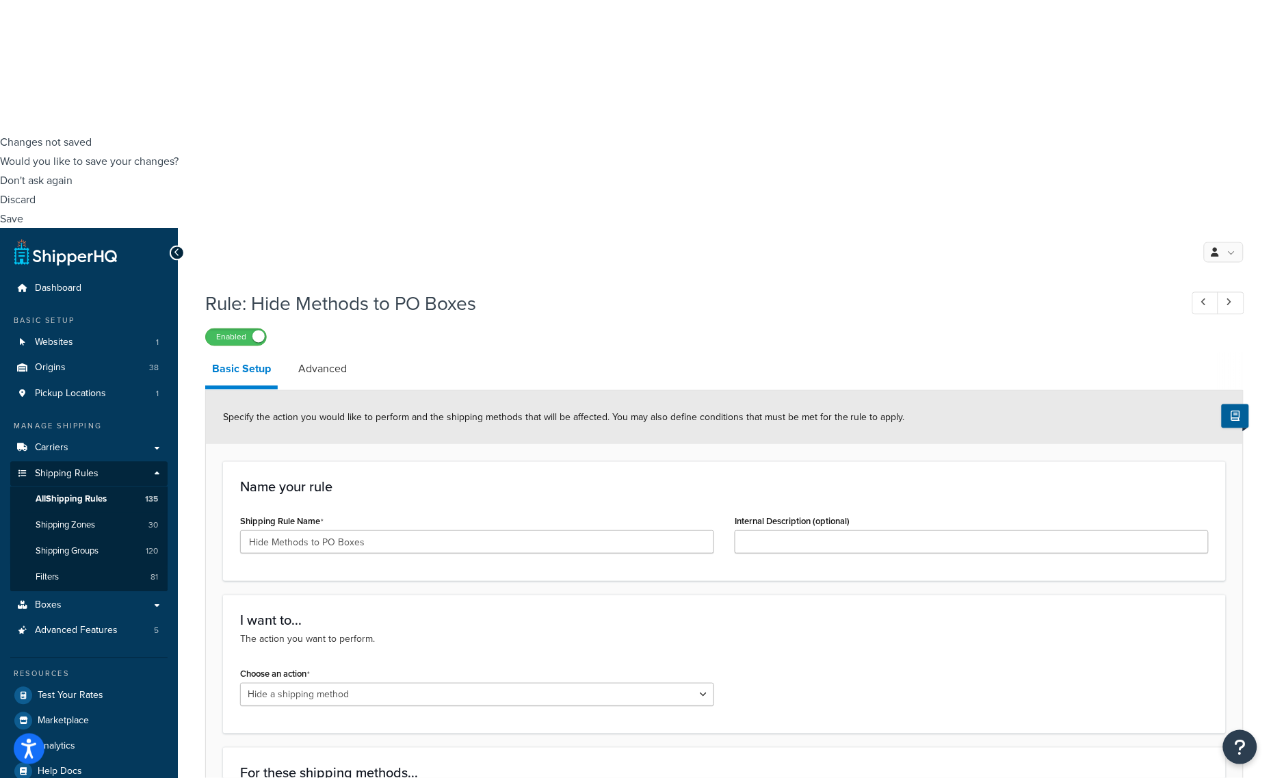
scroll to position [684, 0]
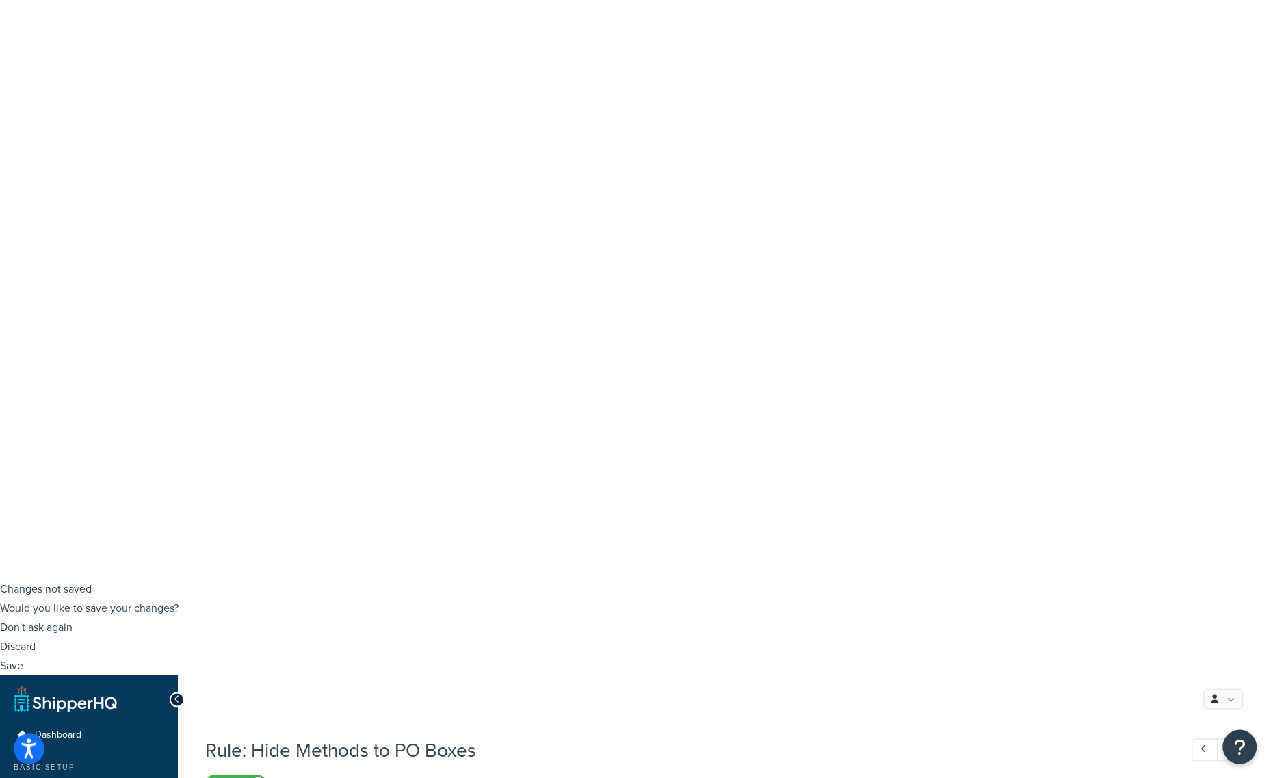
scroll to position [0, 0]
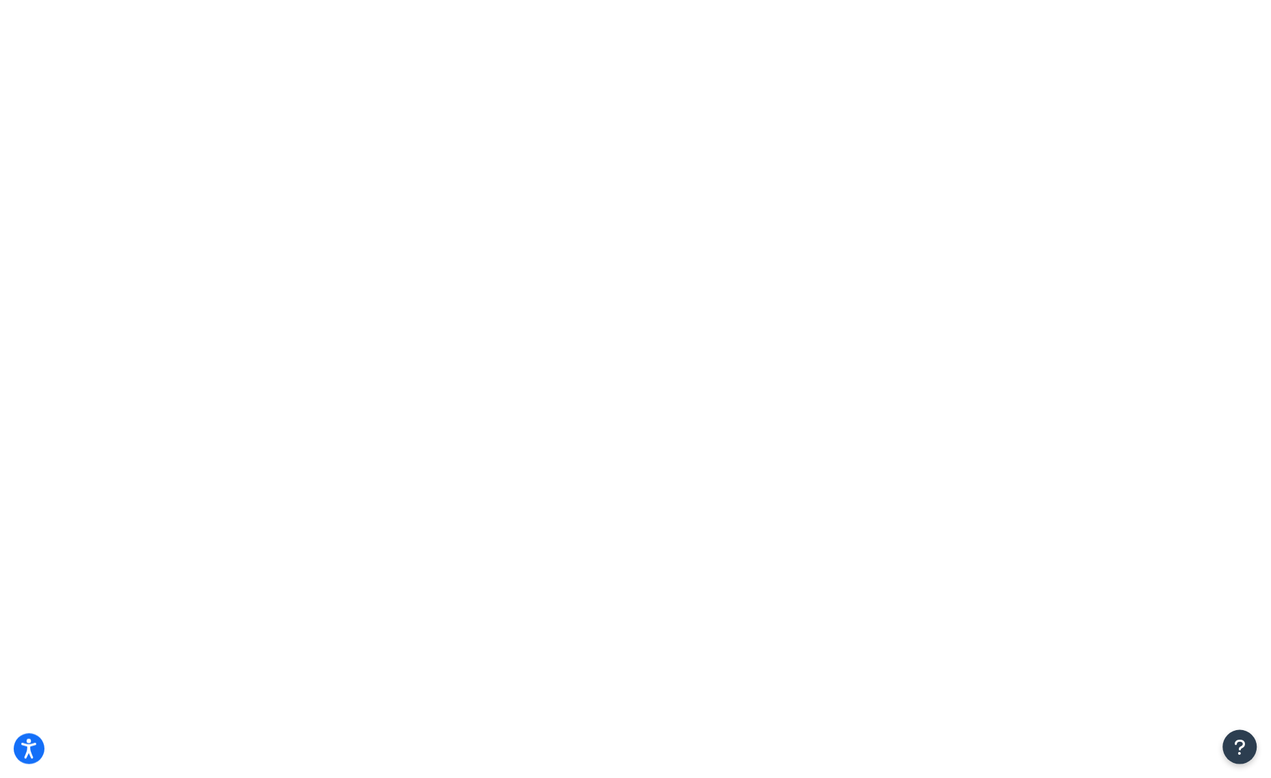
select select "15"
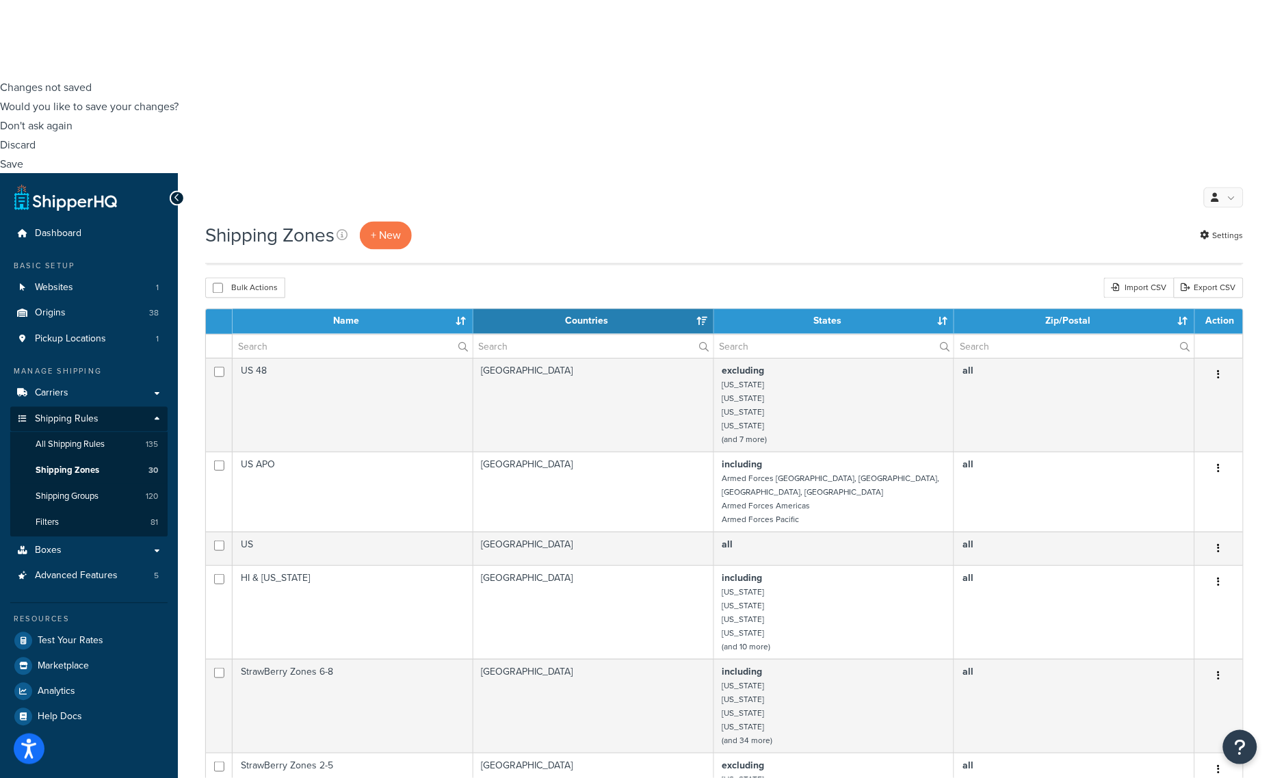
scroll to position [769, 0]
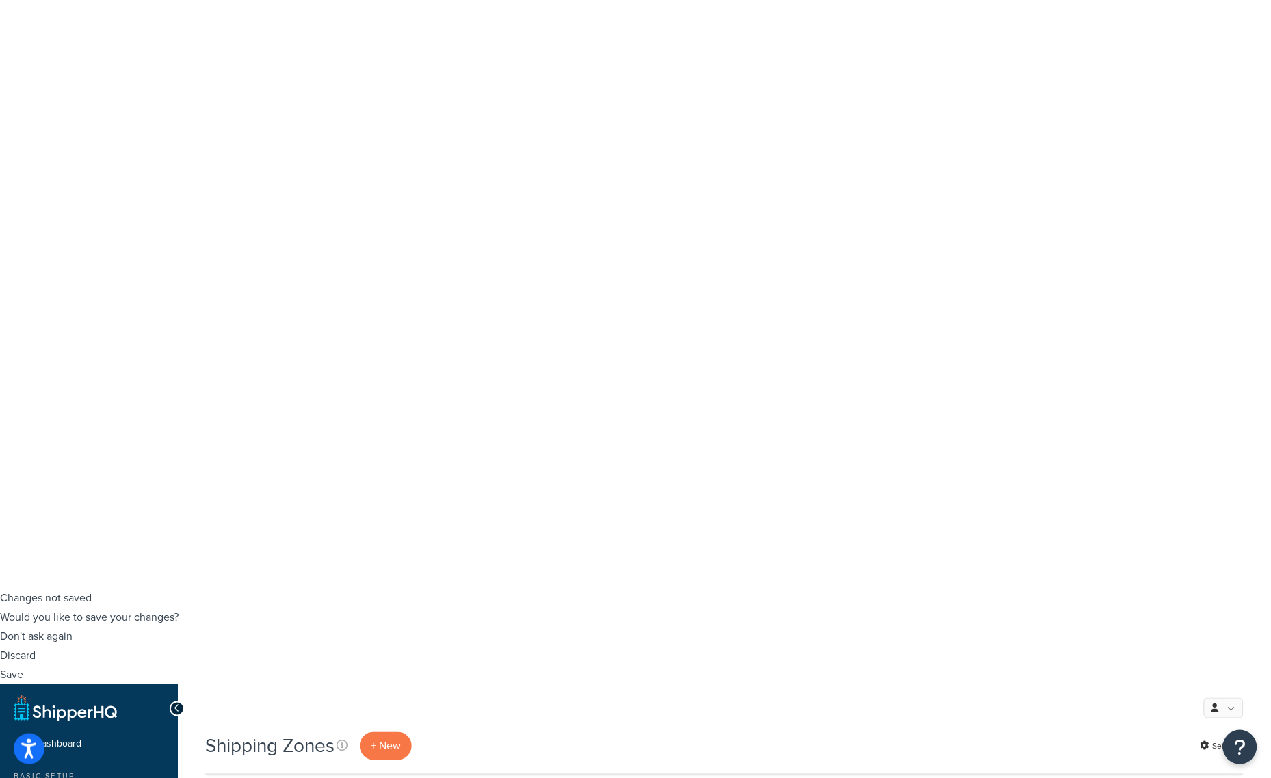
scroll to position [171, 0]
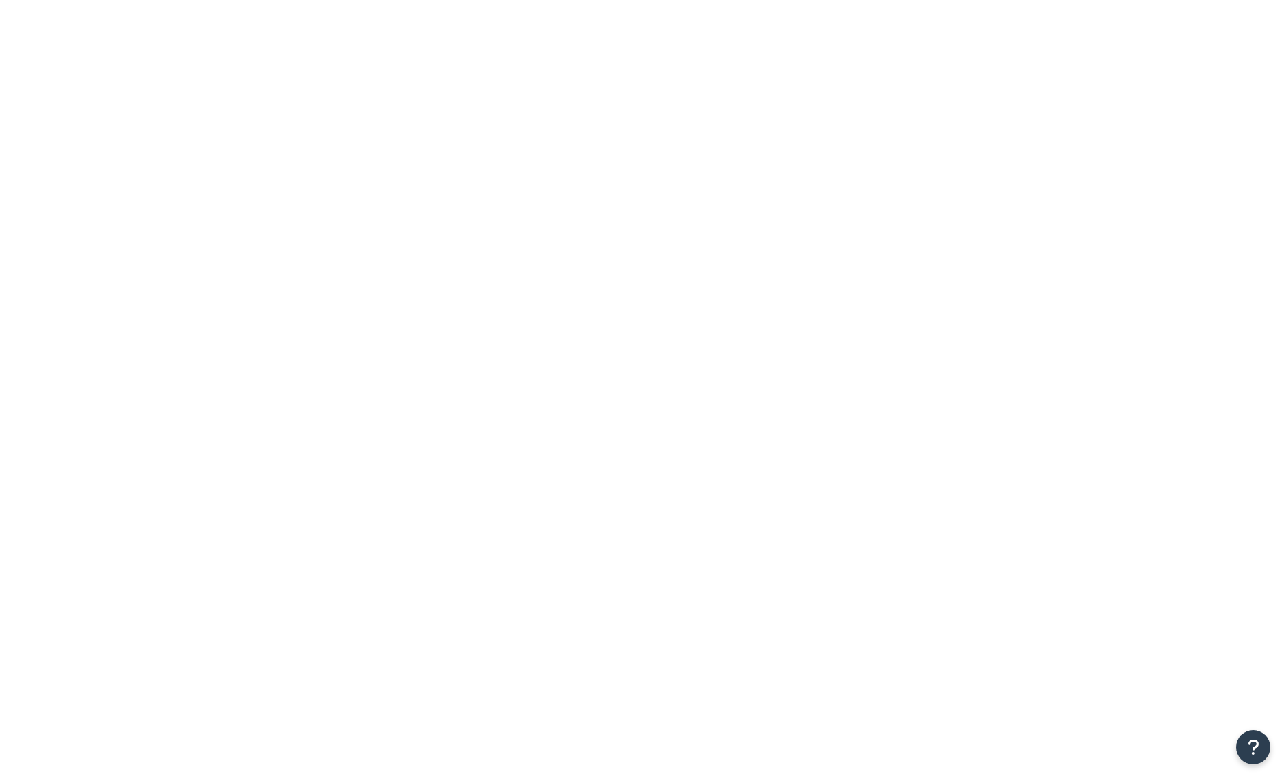
select select "including"
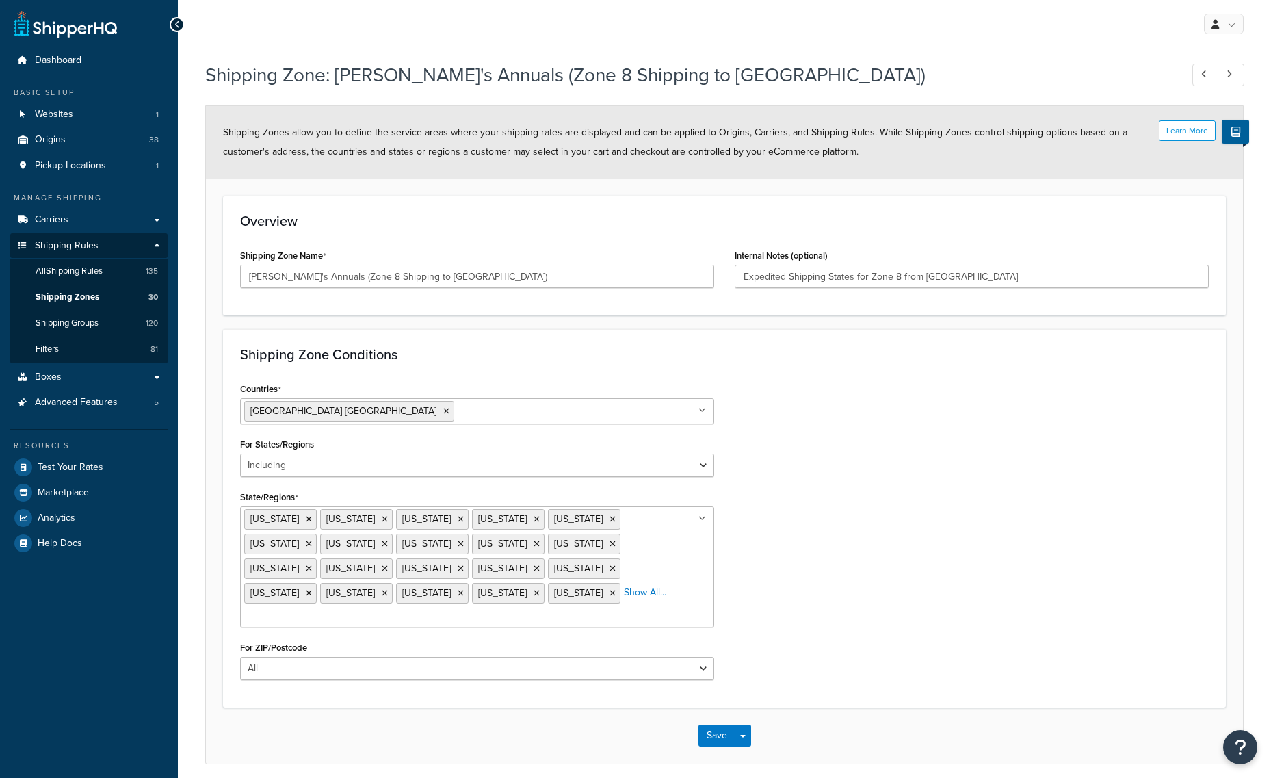
select select "including"
